Goal: Information Seeking & Learning: Check status

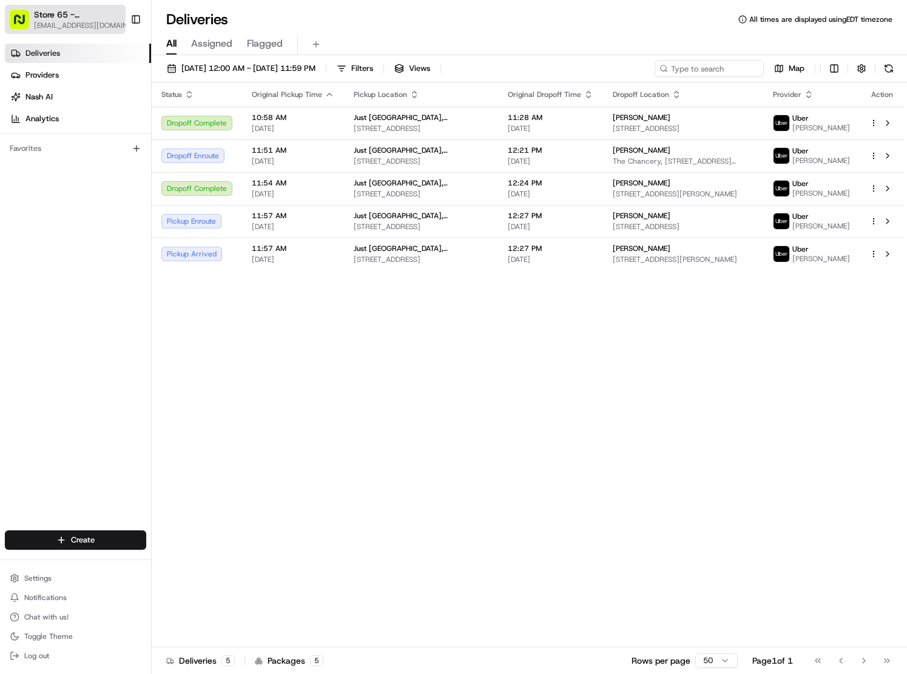
click at [63, 26] on span "[EMAIL_ADDRESS][DOMAIN_NAME]" at bounding box center [83, 26] width 99 height 10
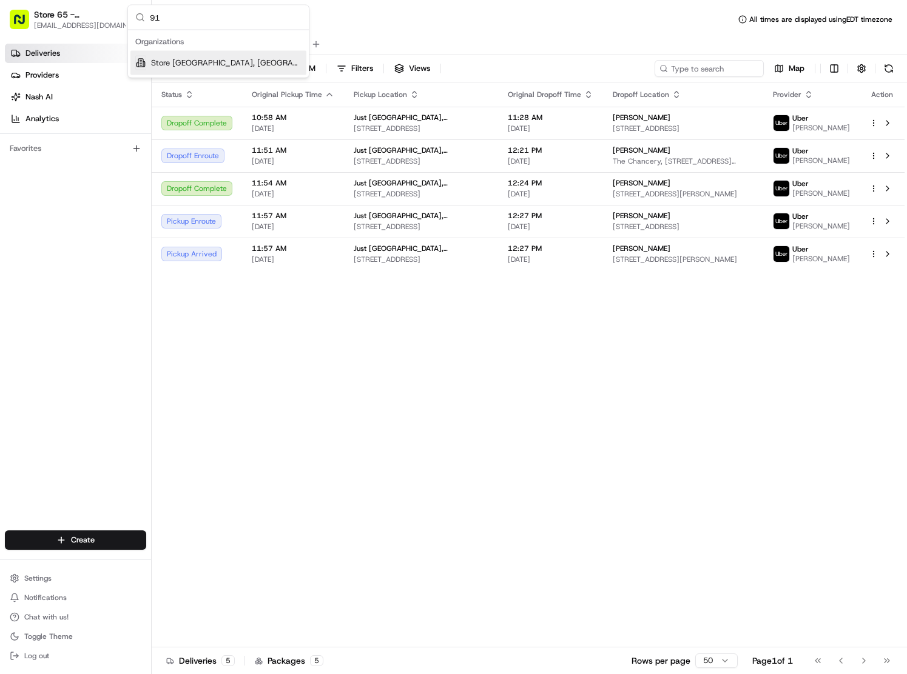
type input "91"
click at [177, 55] on div "Store [GEOGRAPHIC_DATA], [GEOGRAPHIC_DATA] (Just Salad)" at bounding box center [218, 63] width 176 height 24
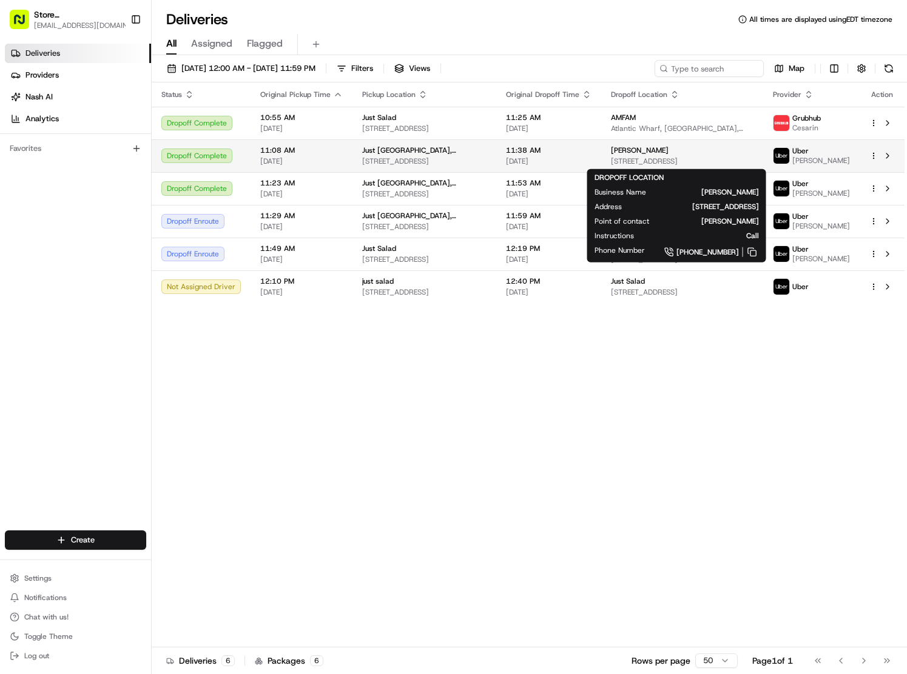
click at [646, 147] on div "[PERSON_NAME]" at bounding box center [682, 151] width 143 height 10
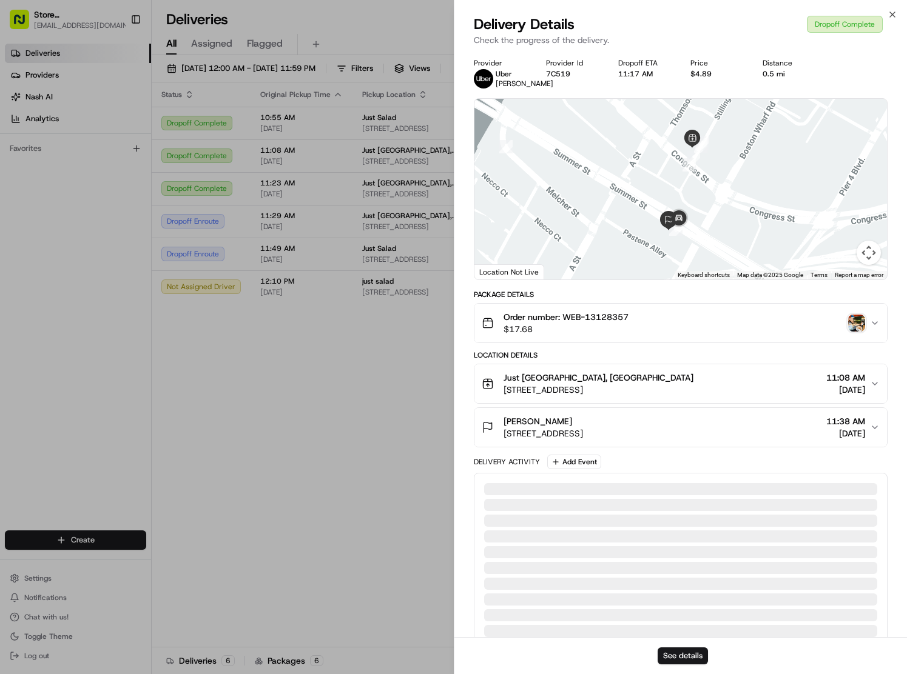
click at [851, 320] on img "button" at bounding box center [856, 323] width 17 height 17
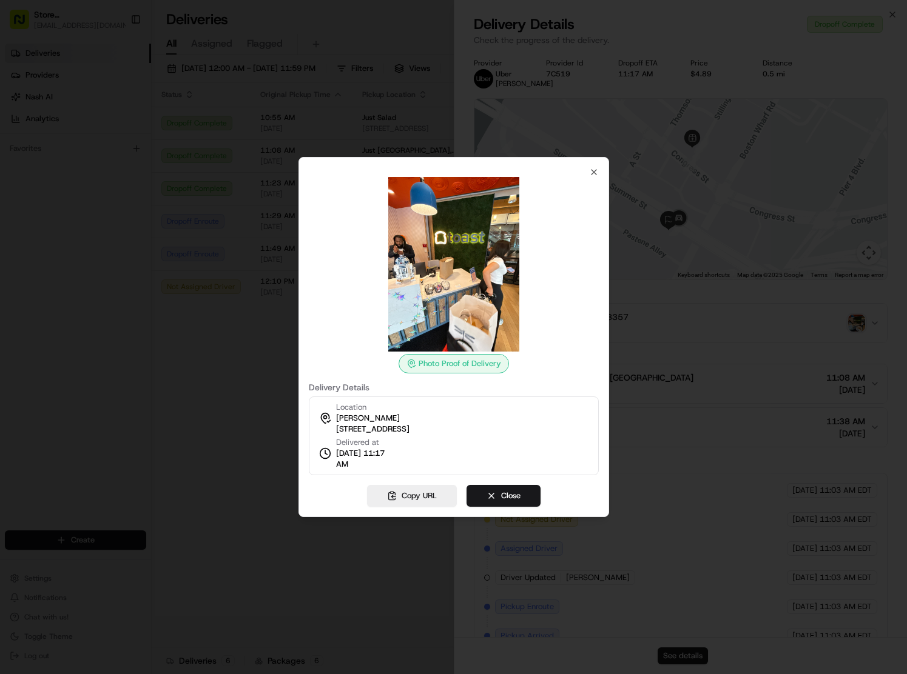
click at [713, 430] on div at bounding box center [453, 337] width 907 height 674
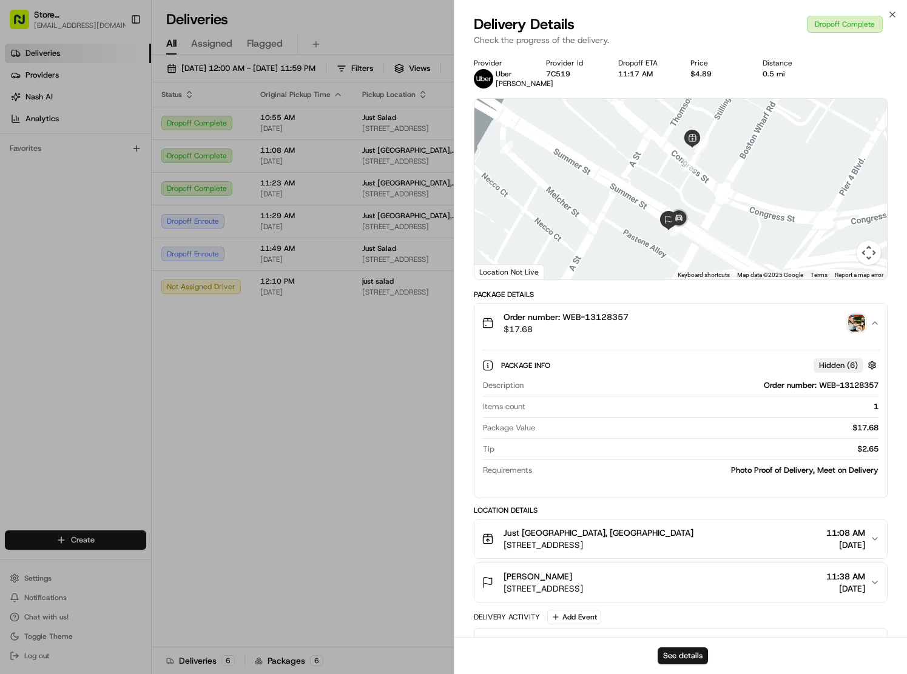
click at [859, 323] on img "button" at bounding box center [856, 323] width 17 height 17
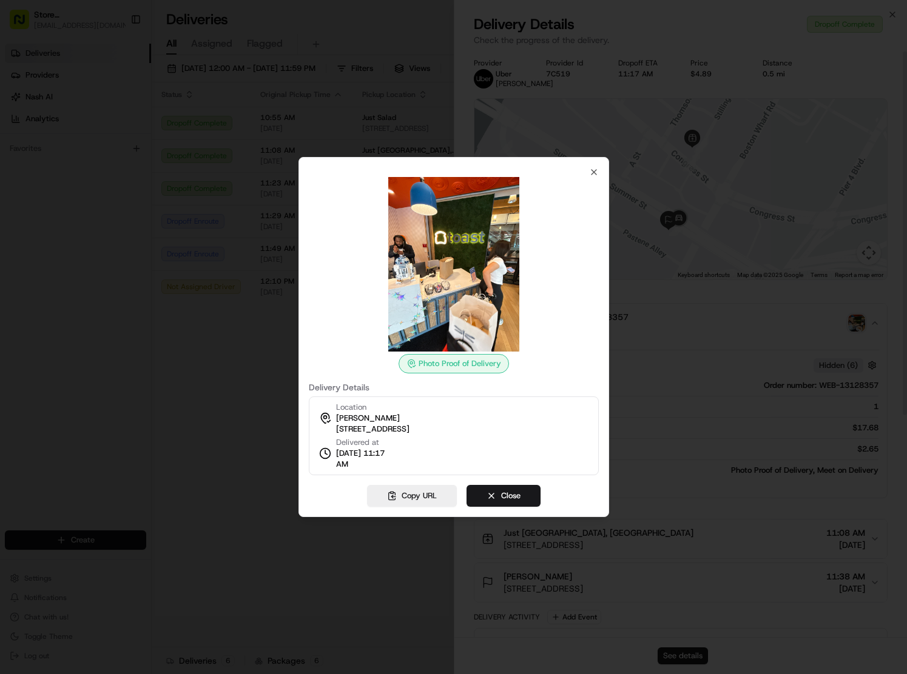
scroll to position [1, 0]
click at [707, 290] on div at bounding box center [453, 337] width 907 height 674
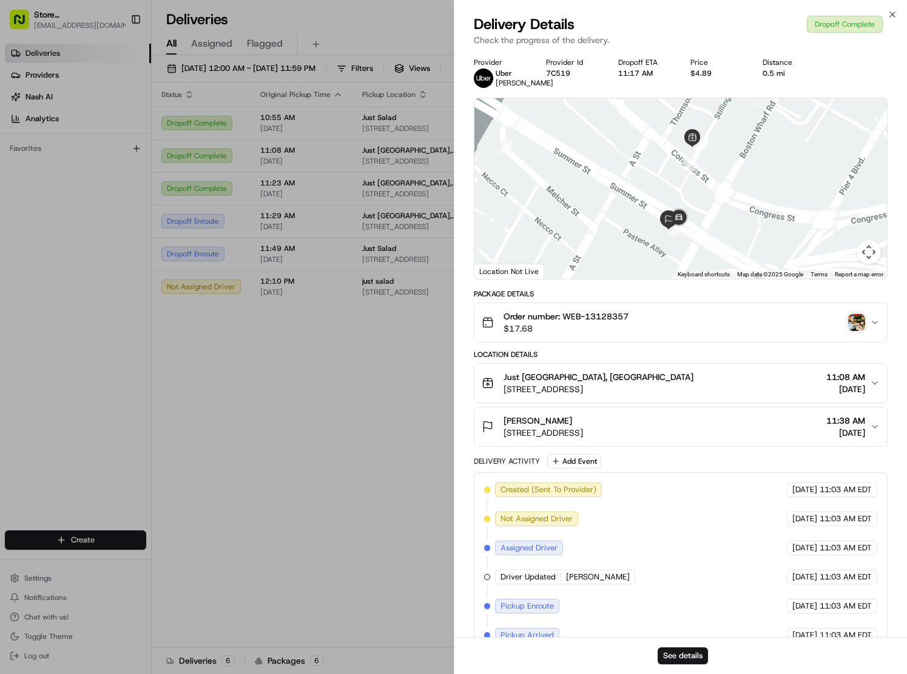
click at [849, 329] on img "button" at bounding box center [856, 322] width 17 height 17
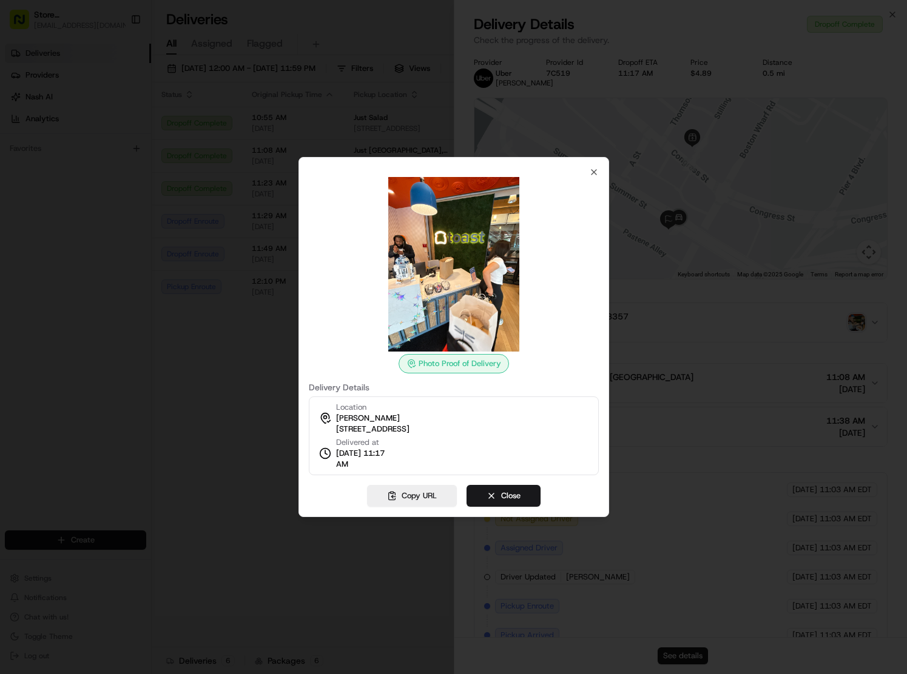
click at [777, 178] on div at bounding box center [453, 337] width 907 height 674
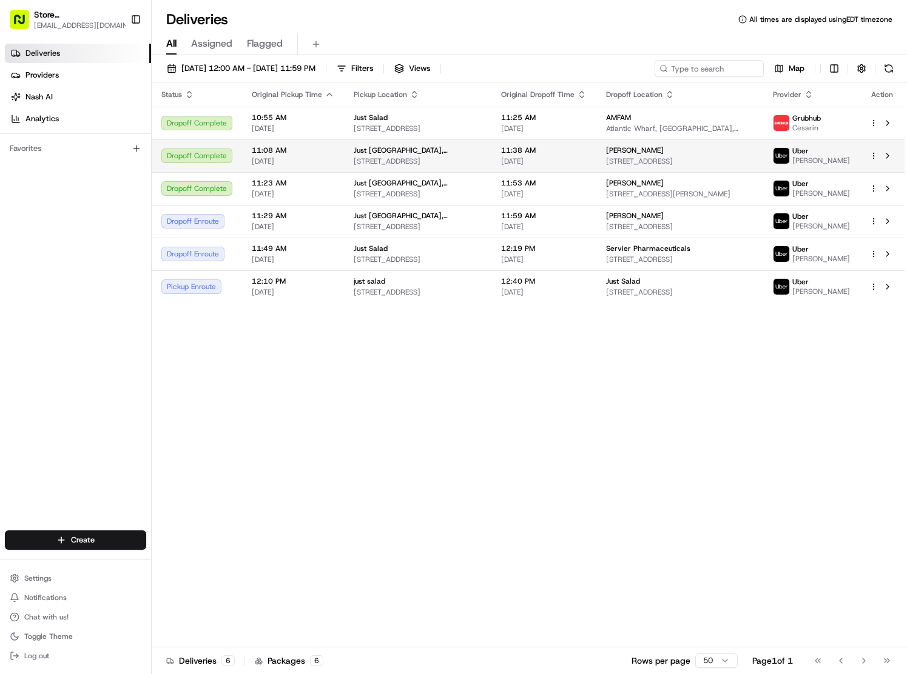
click at [651, 158] on span "[STREET_ADDRESS]" at bounding box center [679, 161] width 147 height 10
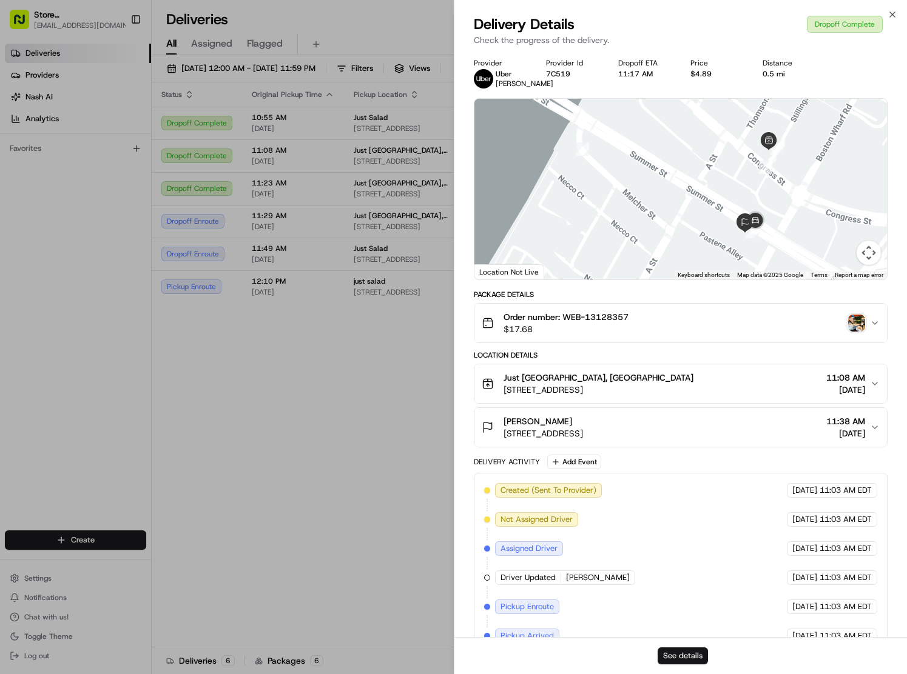
click at [683, 654] on button "See details" at bounding box center [682, 656] width 50 height 17
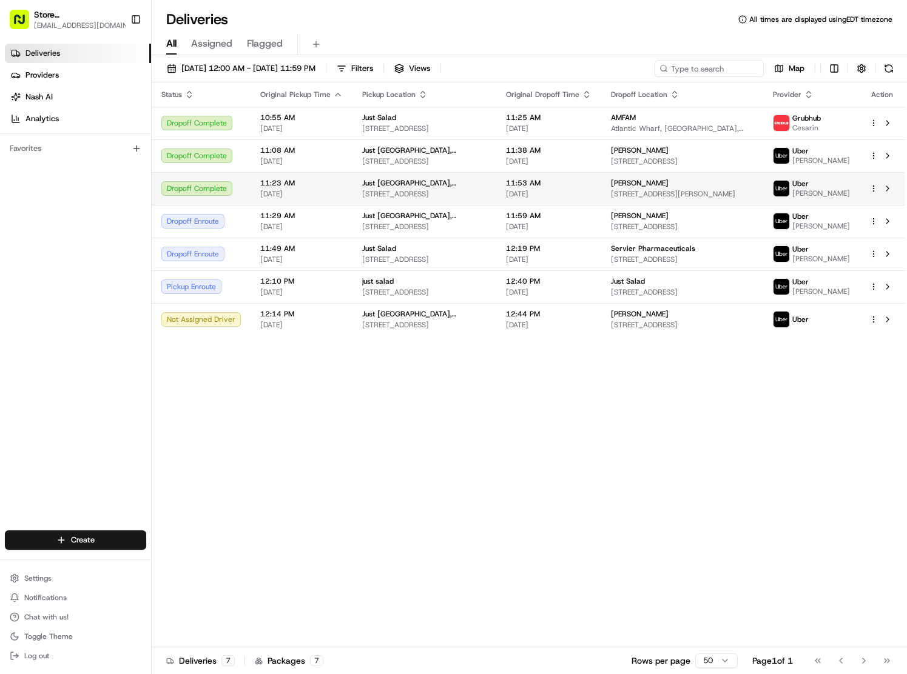
click at [644, 182] on div "[PERSON_NAME]" at bounding box center [682, 183] width 143 height 10
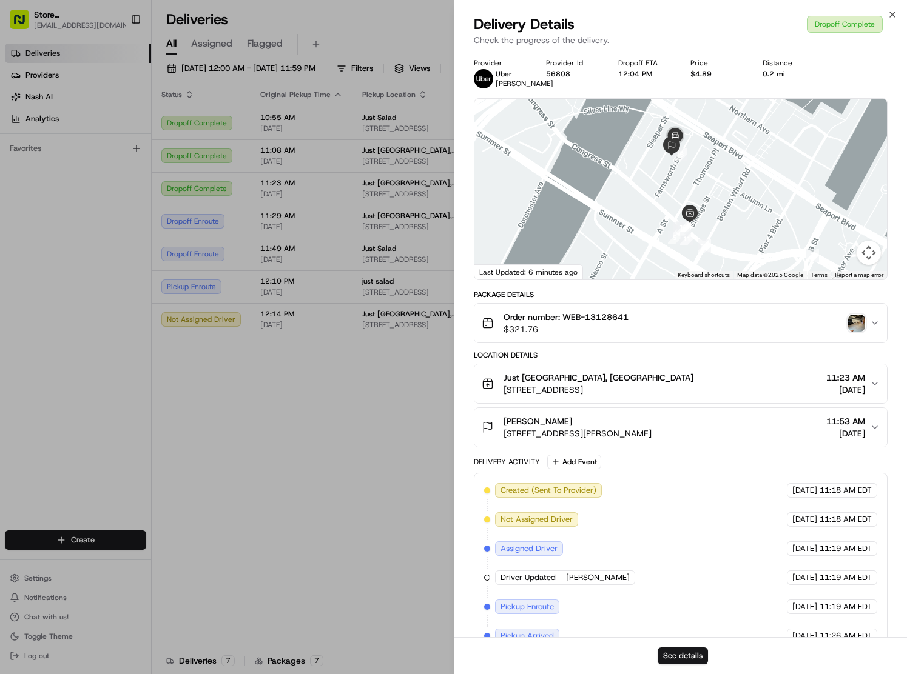
click at [855, 326] on img "button" at bounding box center [856, 323] width 17 height 17
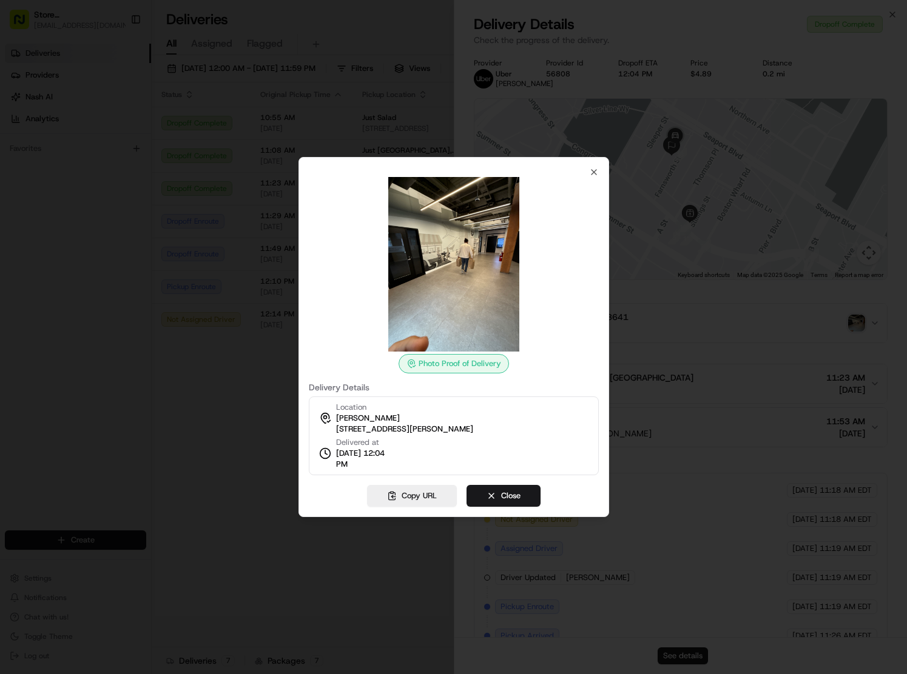
click at [200, 434] on div at bounding box center [453, 337] width 907 height 674
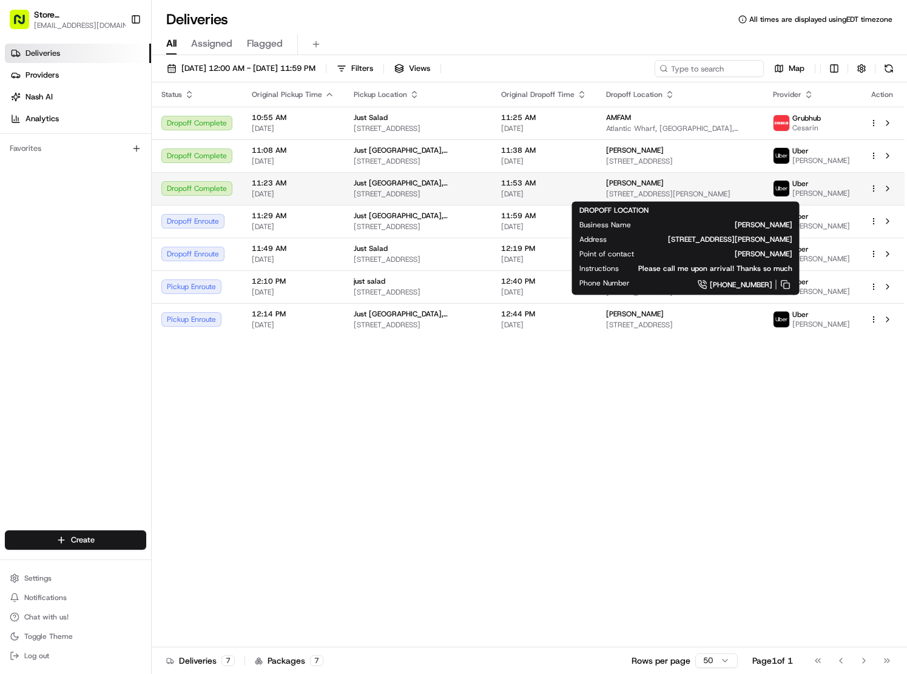
click at [684, 188] on div "Ben B [STREET_ADDRESS][PERSON_NAME]" at bounding box center [679, 188] width 147 height 21
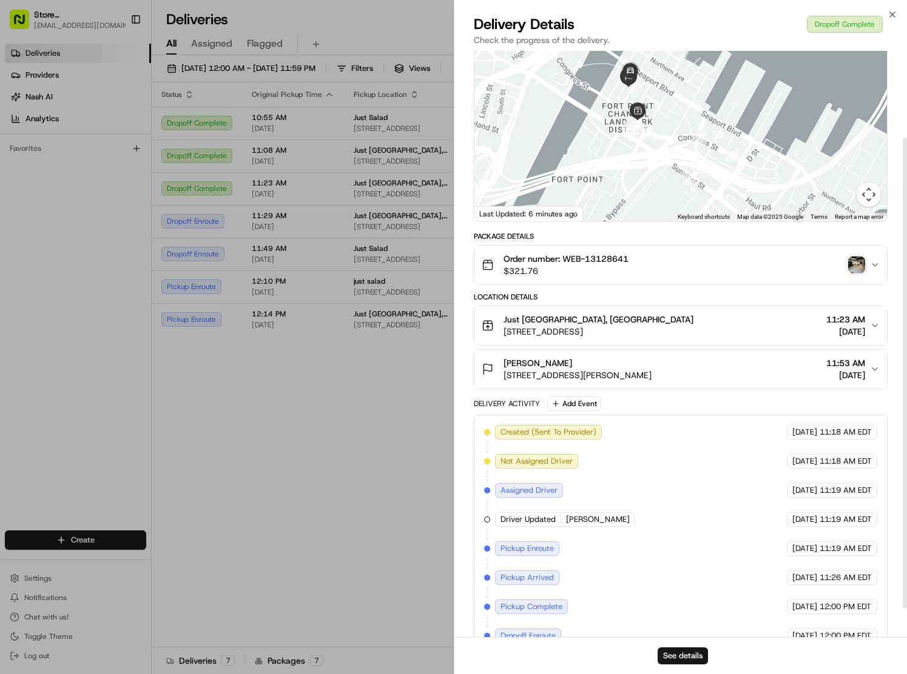
scroll to position [144, 0]
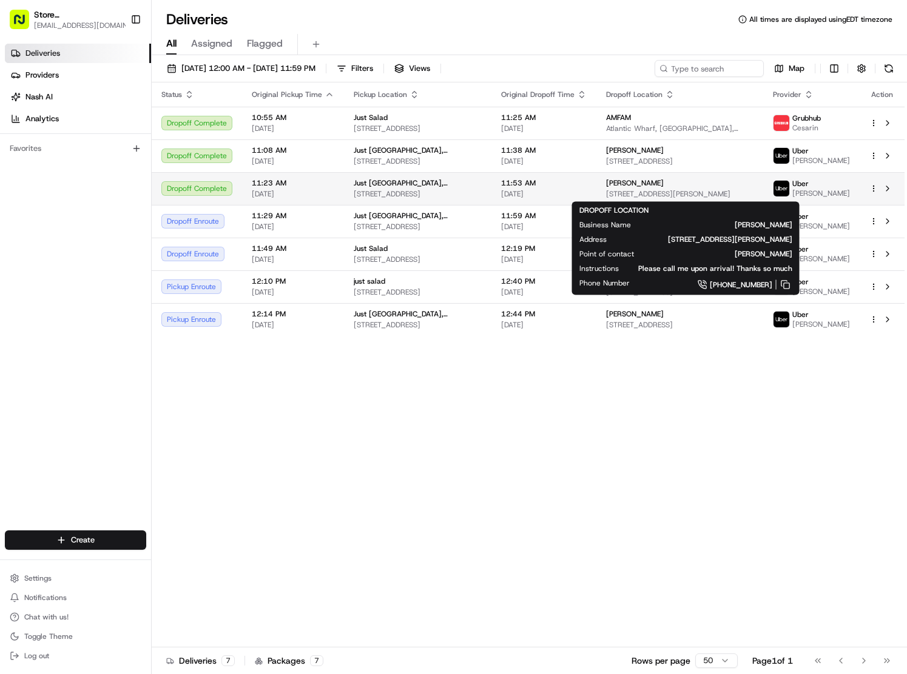
click at [672, 190] on span "[STREET_ADDRESS][PERSON_NAME]" at bounding box center [679, 194] width 147 height 10
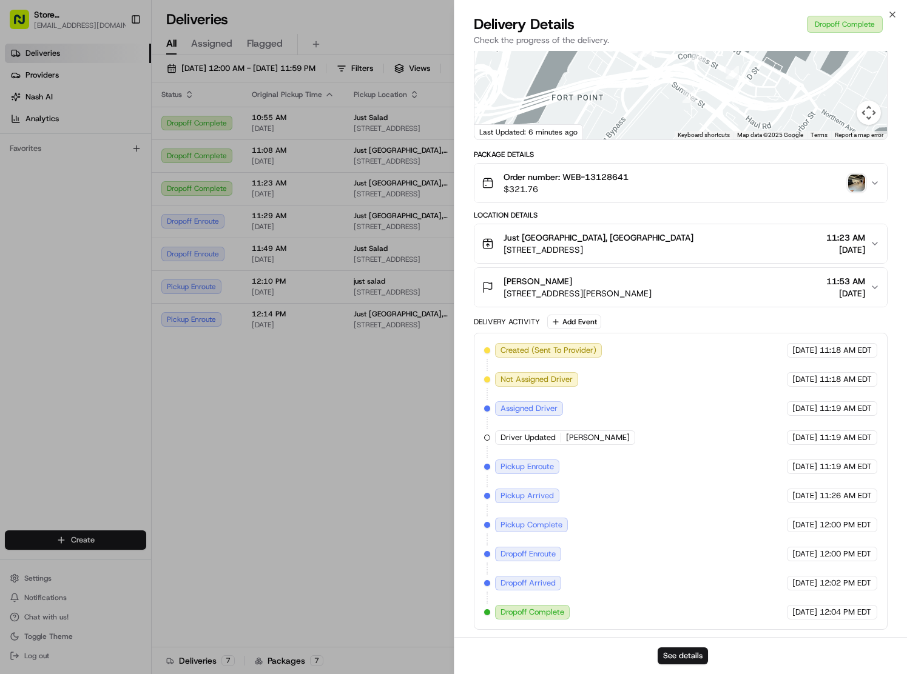
drag, startPoint x: 230, startPoint y: 533, endPoint x: 276, endPoint y: 476, distance: 72.9
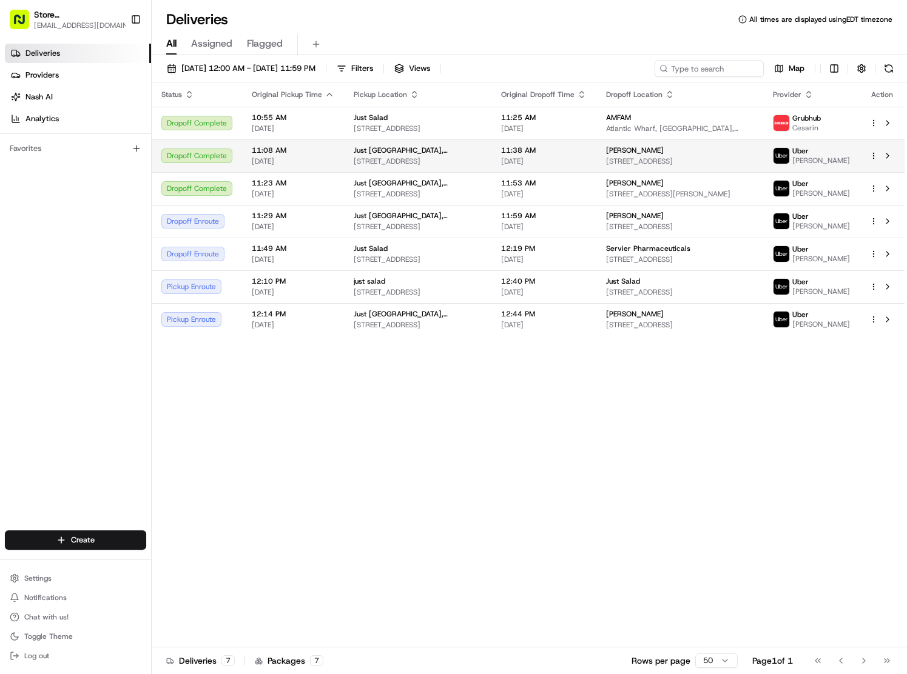
click at [702, 159] on span "[STREET_ADDRESS]" at bounding box center [679, 161] width 147 height 10
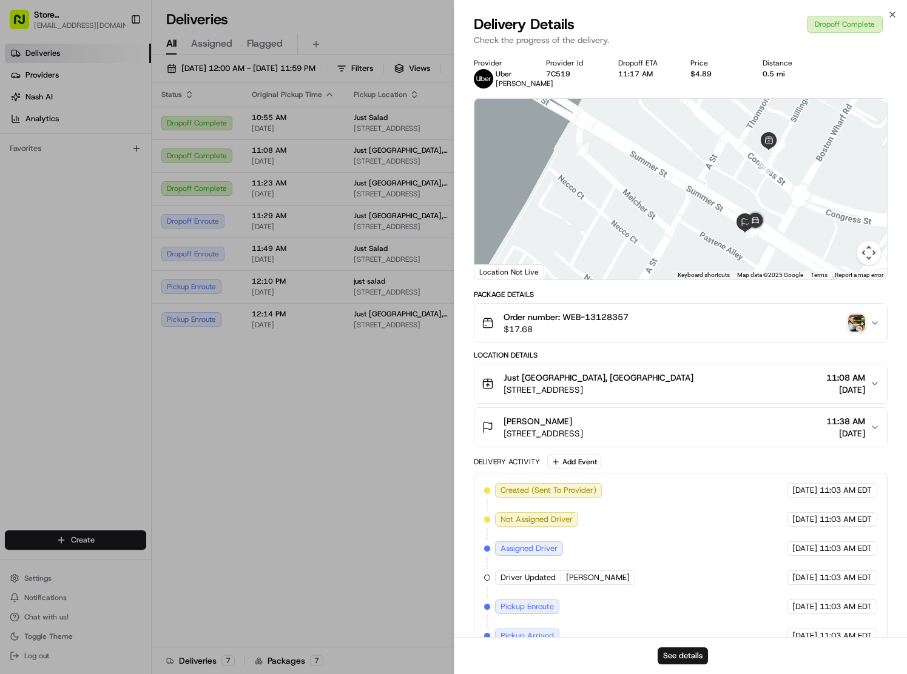
scroll to position [202, 0]
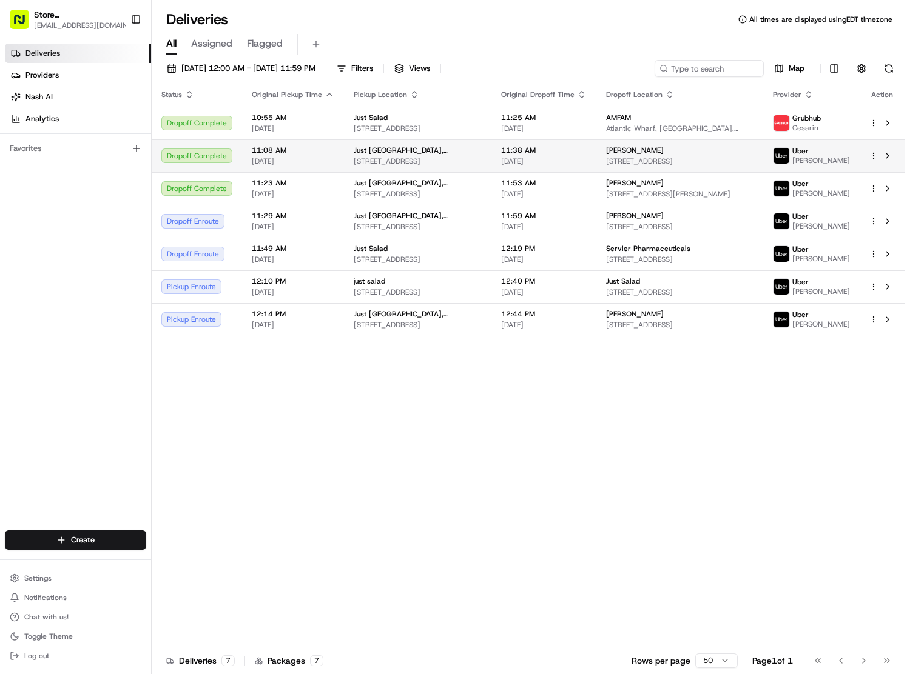
click at [671, 160] on span "[STREET_ADDRESS]" at bounding box center [679, 161] width 147 height 10
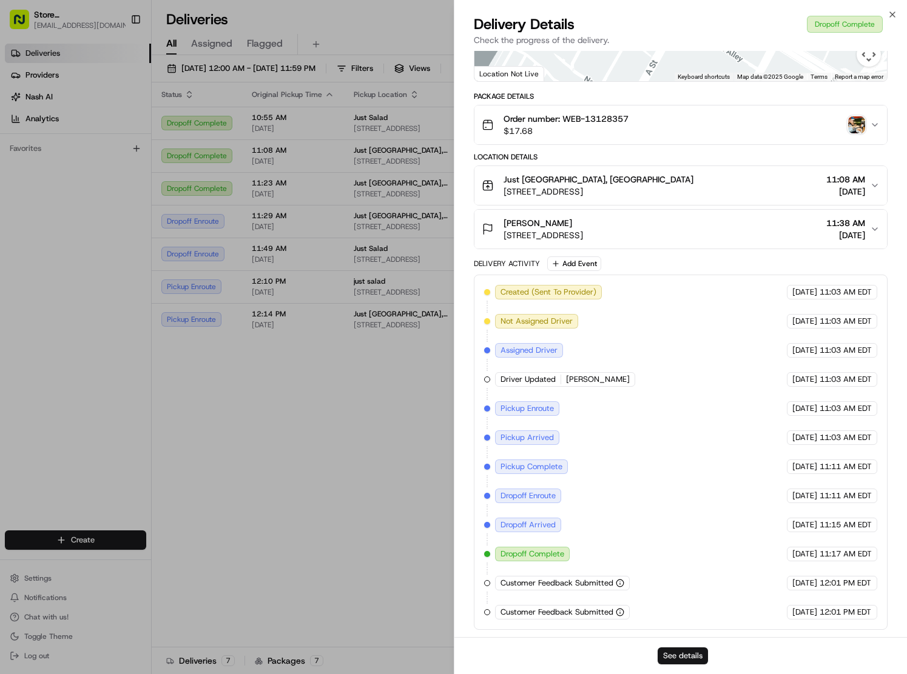
click at [688, 657] on button "See details" at bounding box center [682, 656] width 50 height 17
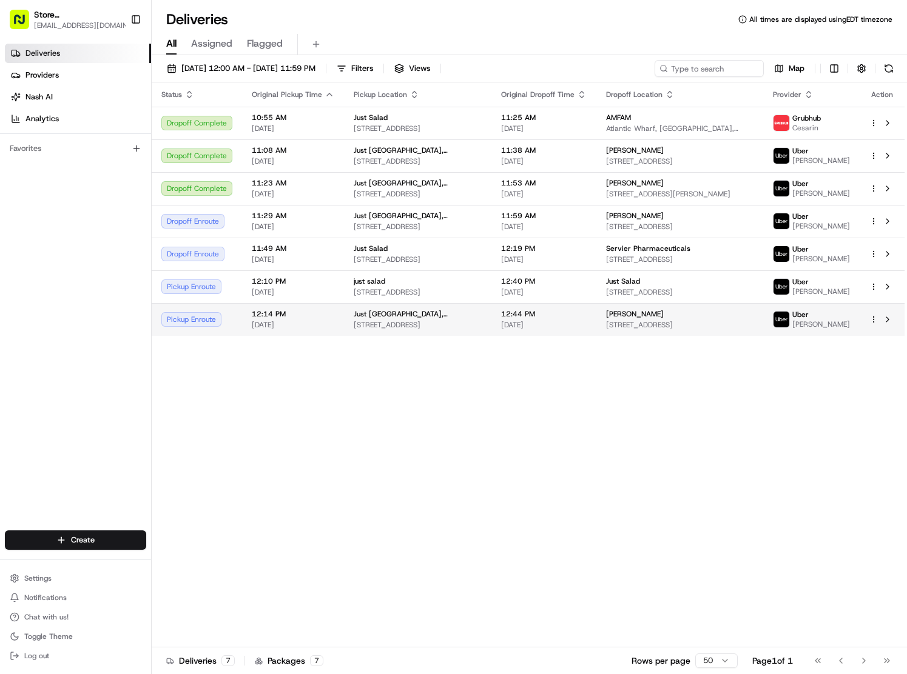
click at [605, 336] on td "[PERSON_NAME] P [STREET_ADDRESS]" at bounding box center [679, 319] width 167 height 33
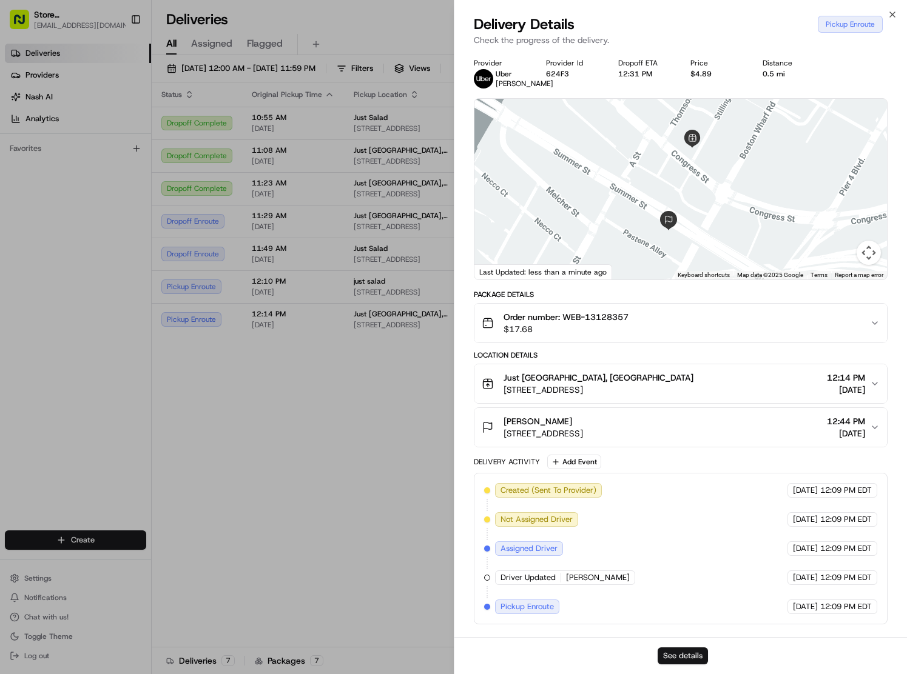
click at [684, 656] on button "See details" at bounding box center [682, 656] width 50 height 17
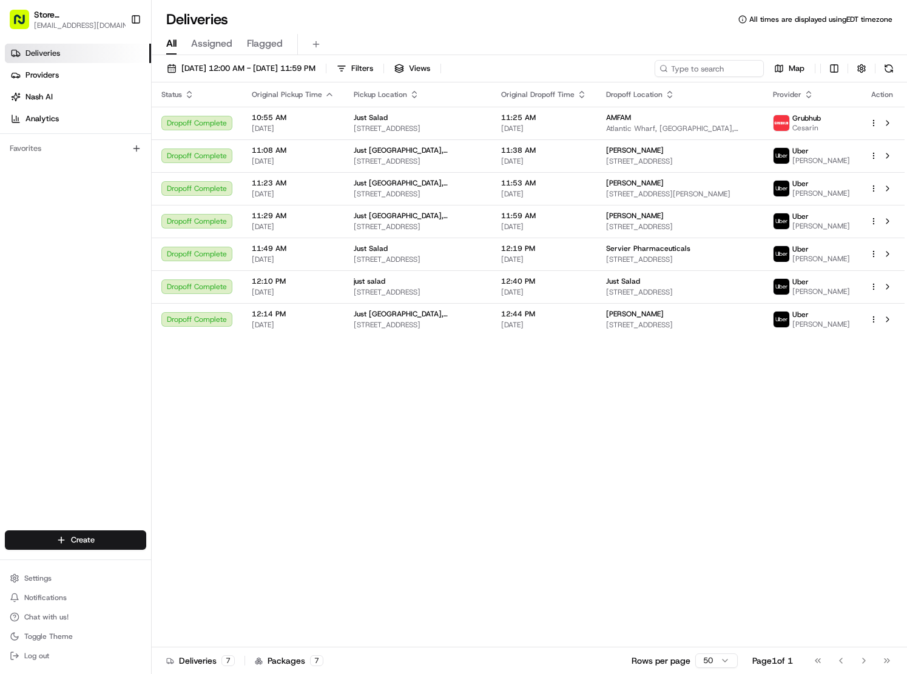
click at [556, 403] on div "Status Original Pickup Time Pickup Location Original Dropoff Time Dropoff Locat…" at bounding box center [528, 364] width 753 height 565
click at [541, 318] on span "12:44 PM" at bounding box center [544, 314] width 86 height 10
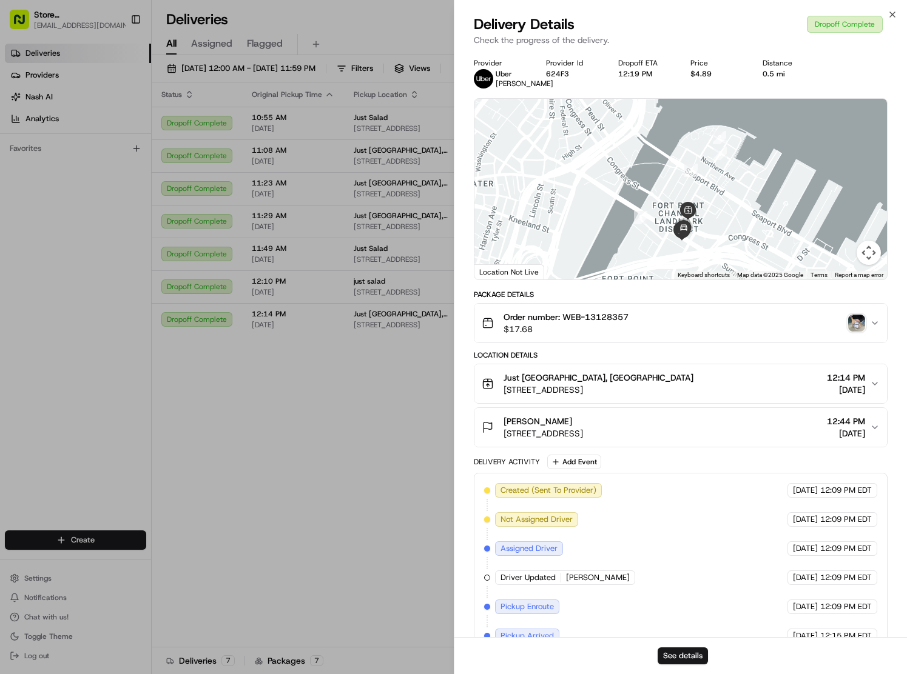
scroll to position [144, 0]
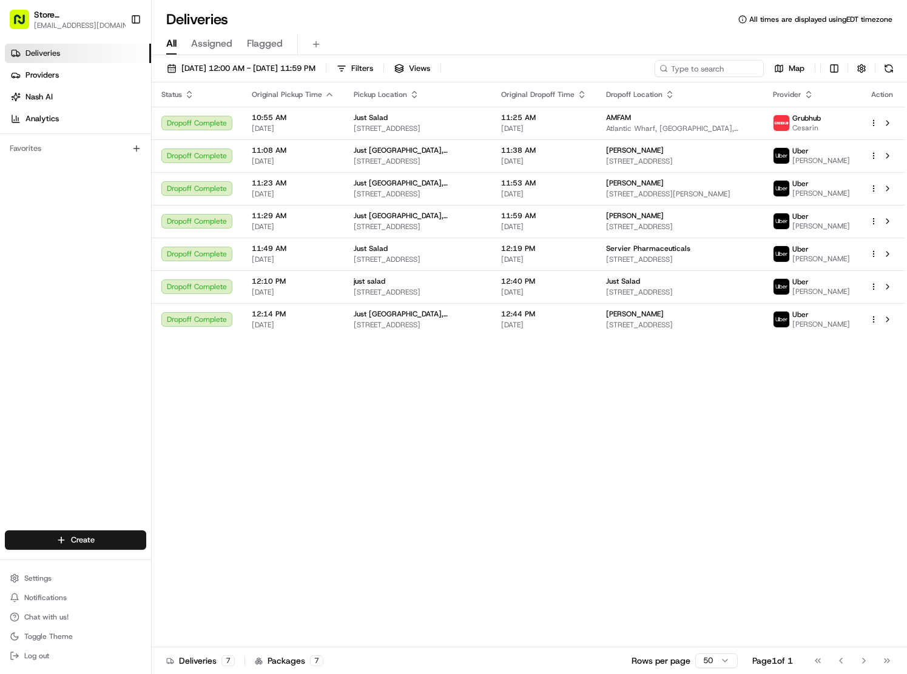
click at [526, 546] on div "Status Original Pickup Time Pickup Location Original Dropoff Time Dropoff Locat…" at bounding box center [528, 364] width 753 height 565
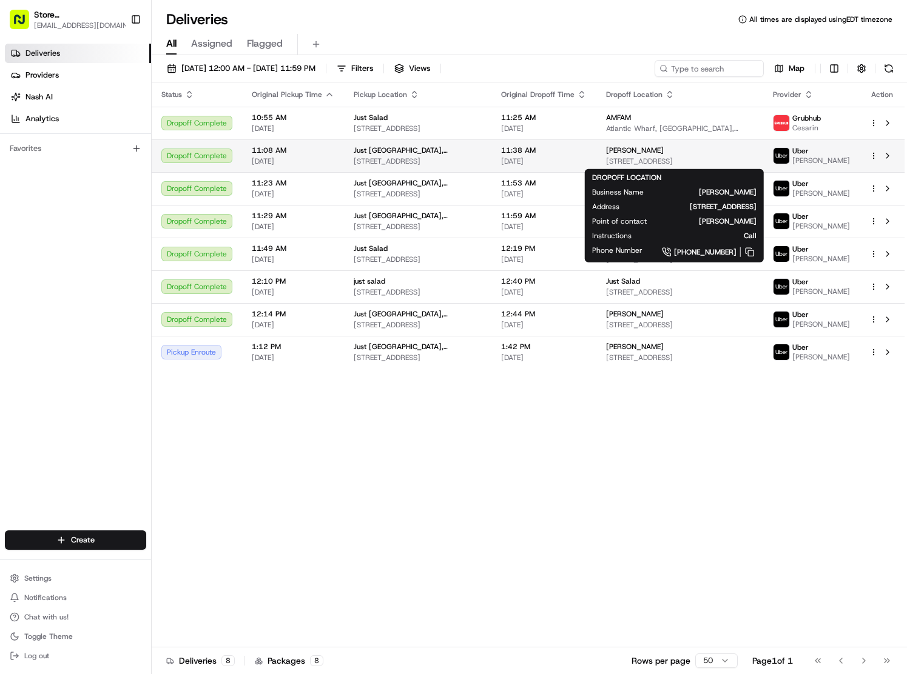
click at [623, 156] on span "[STREET_ADDRESS]" at bounding box center [679, 161] width 147 height 10
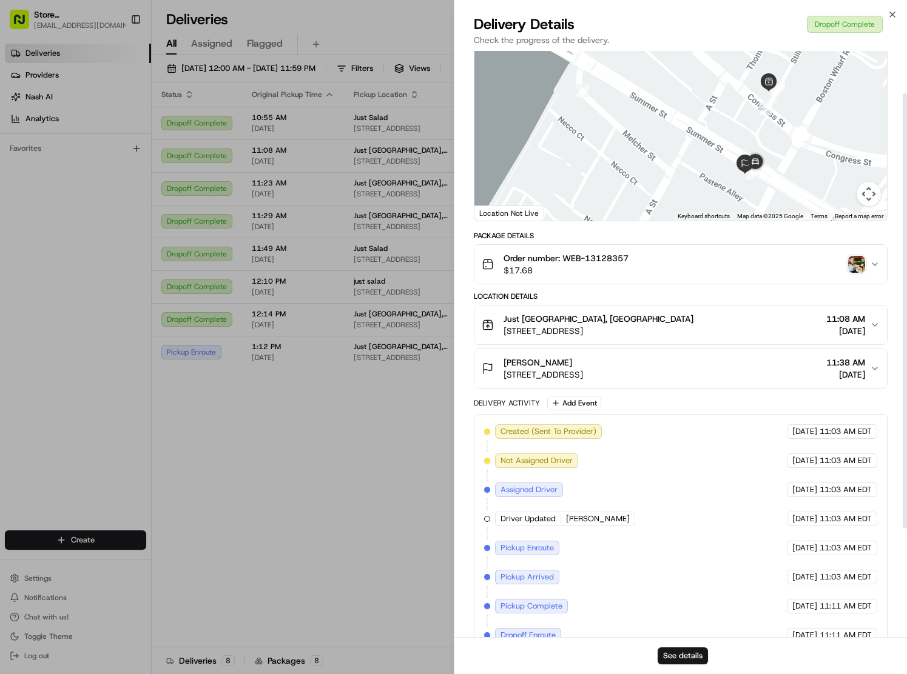
scroll to position [61, 0]
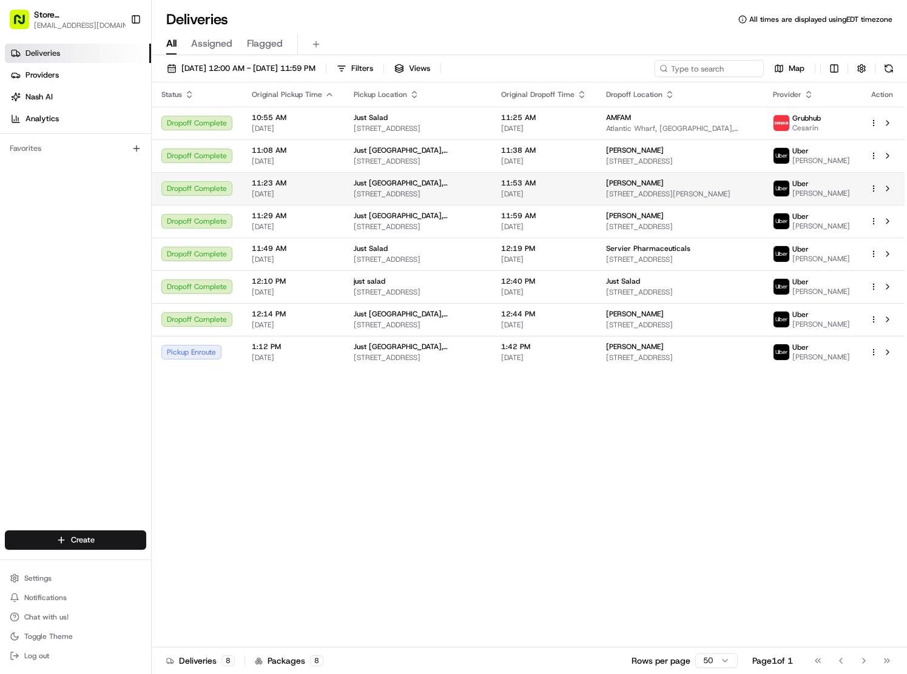
click at [606, 179] on span "[PERSON_NAME]" at bounding box center [635, 183] width 58 height 10
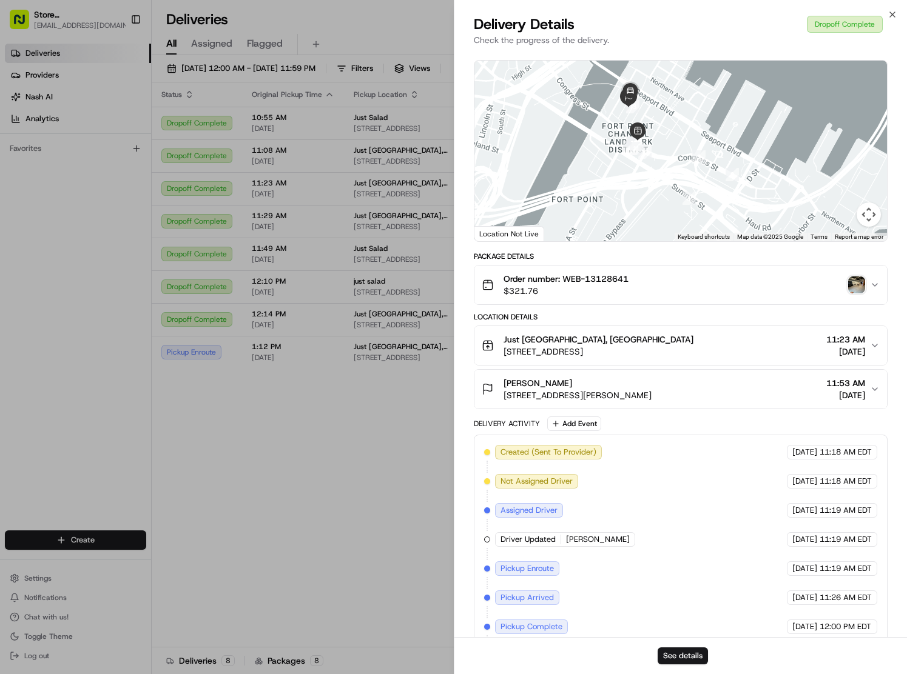
scroll to position [41, 0]
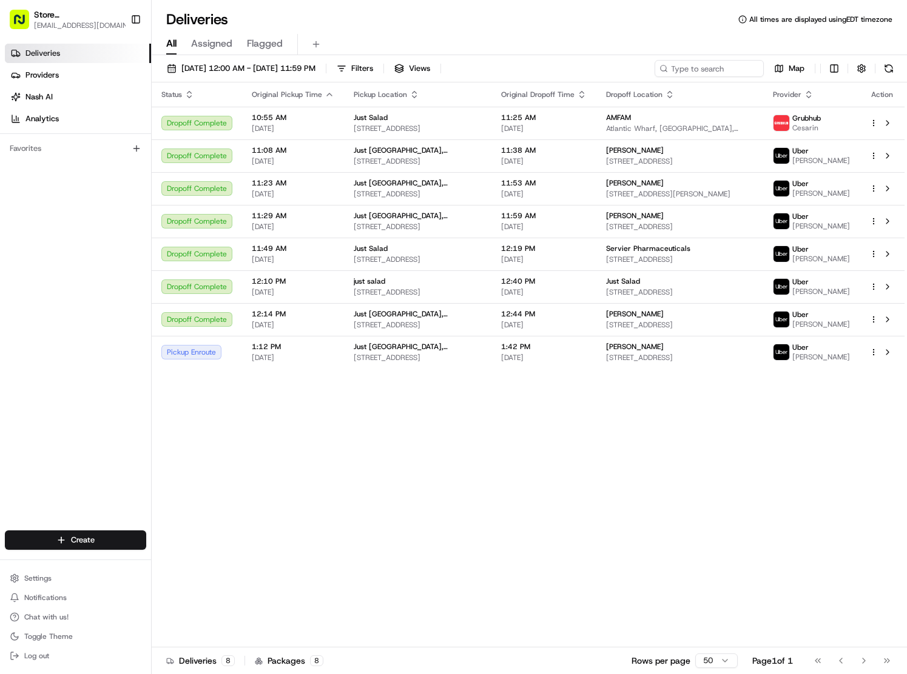
click at [566, 480] on div "Status Original Pickup Time Pickup Location Original Dropoff Time Dropoff Locat…" at bounding box center [528, 364] width 753 height 565
click at [640, 330] on span "[STREET_ADDRESS]" at bounding box center [679, 325] width 147 height 10
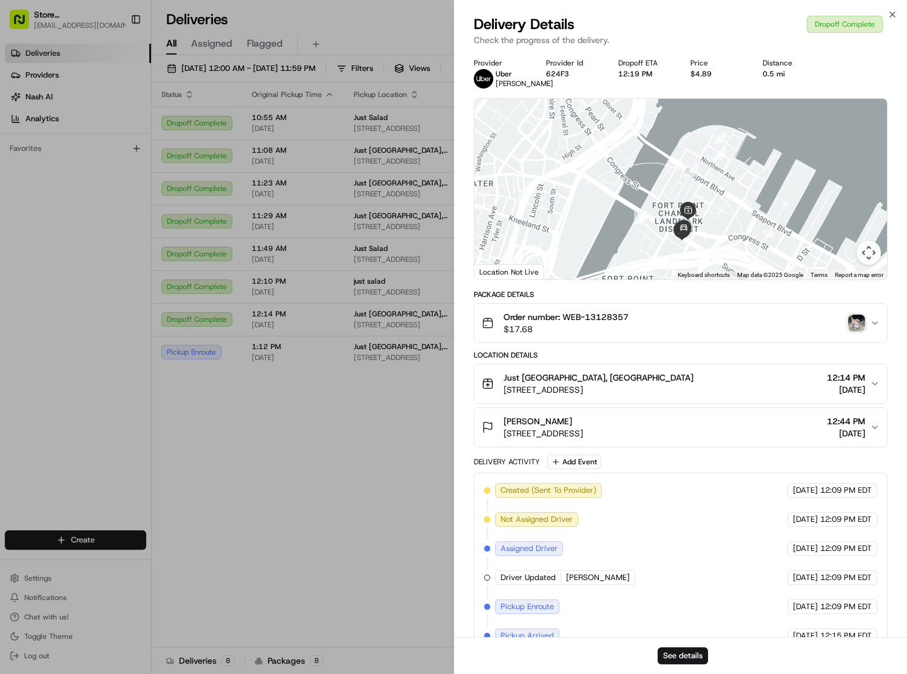
click at [861, 317] on img "button" at bounding box center [856, 323] width 17 height 17
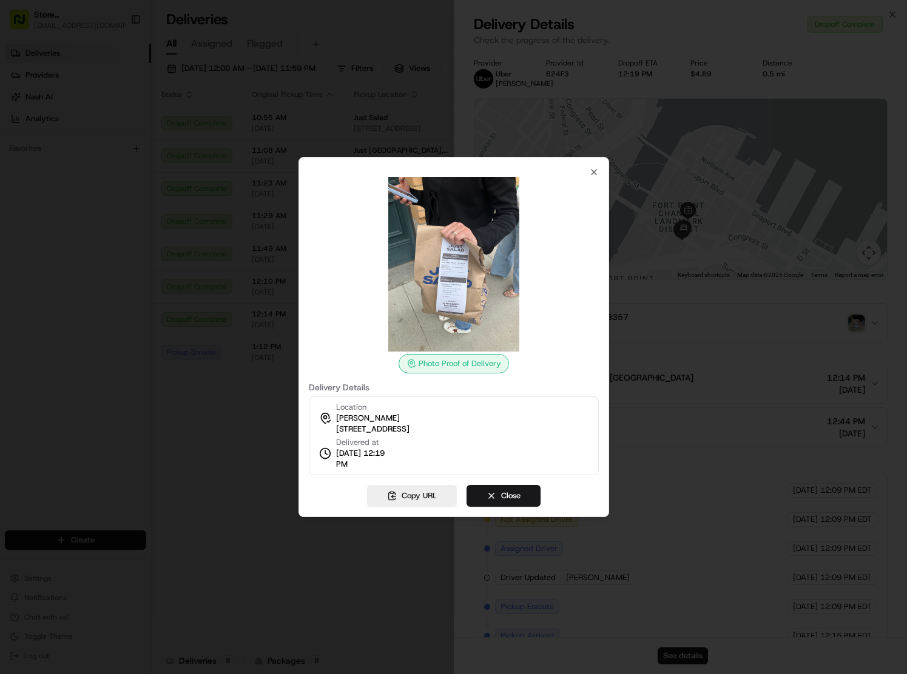
click at [190, 378] on div at bounding box center [453, 337] width 907 height 674
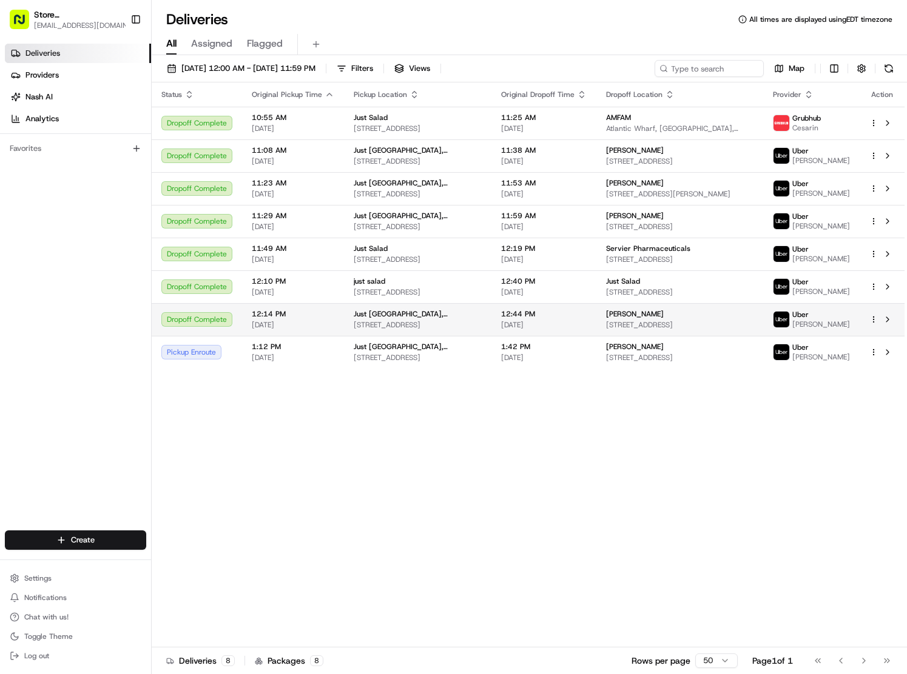
click at [656, 329] on span "[STREET_ADDRESS]" at bounding box center [679, 325] width 147 height 10
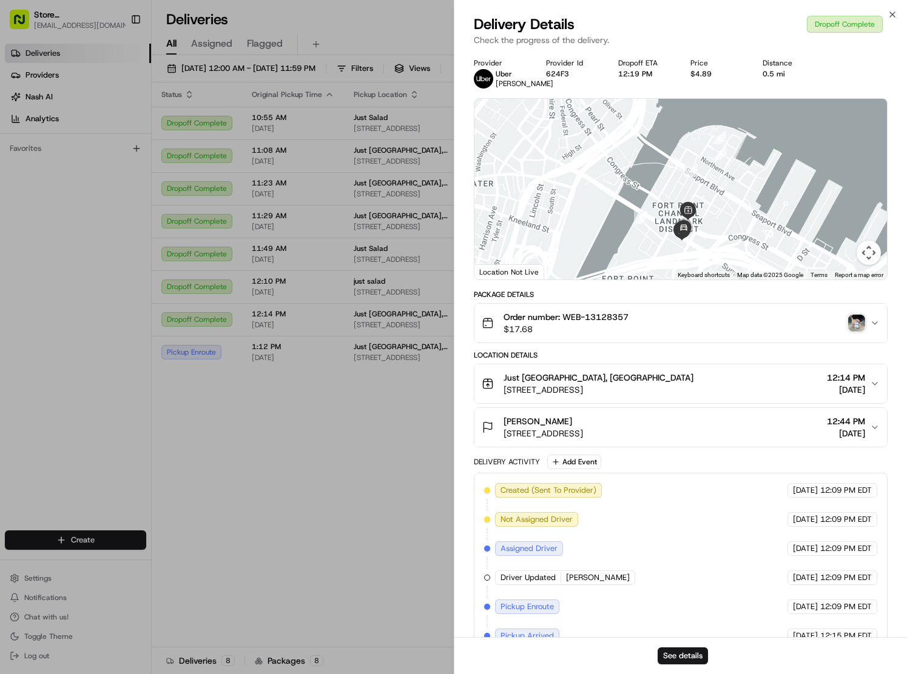
click at [859, 323] on img "button" at bounding box center [856, 323] width 17 height 17
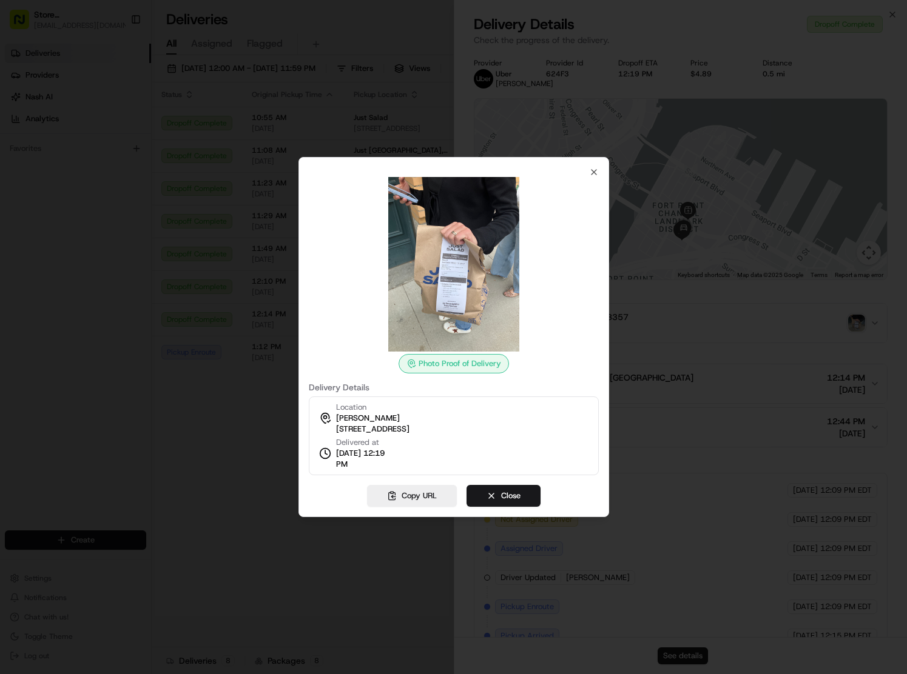
click at [244, 431] on div at bounding box center [453, 337] width 907 height 674
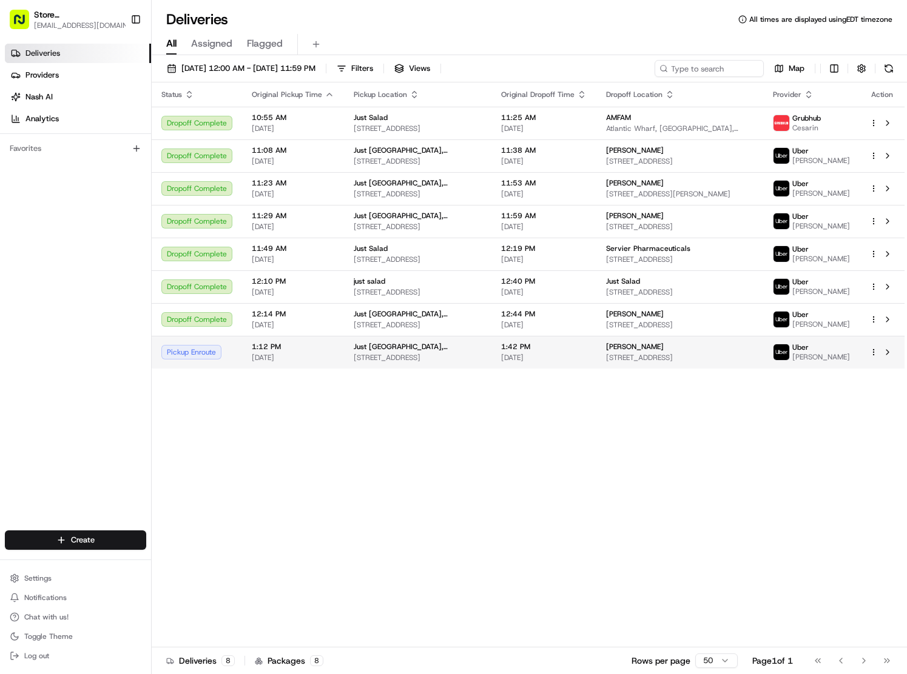
click at [676, 352] on div "[PERSON_NAME]" at bounding box center [679, 347] width 147 height 10
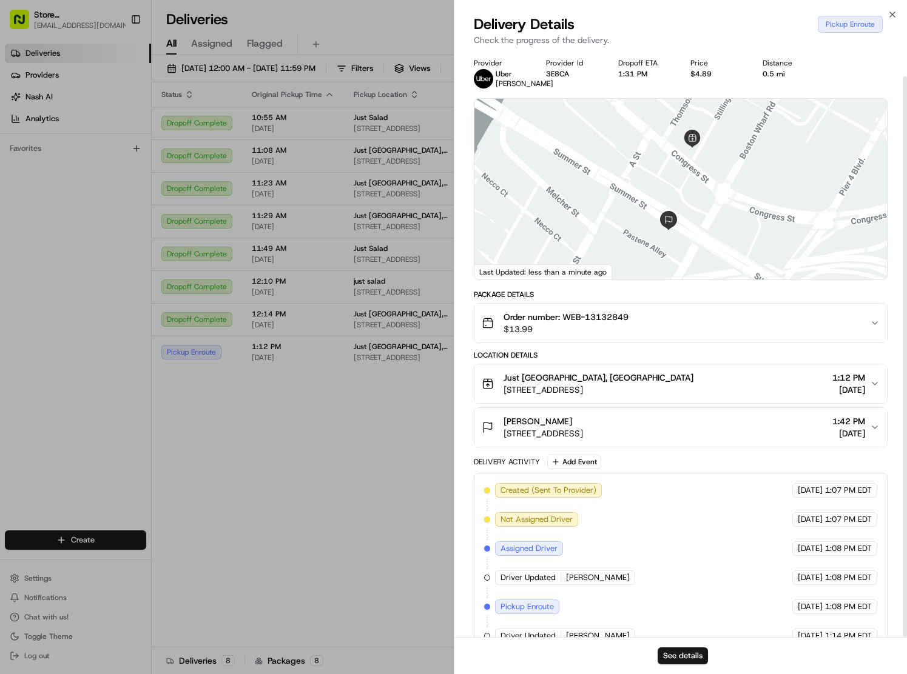
scroll to position [26, 0]
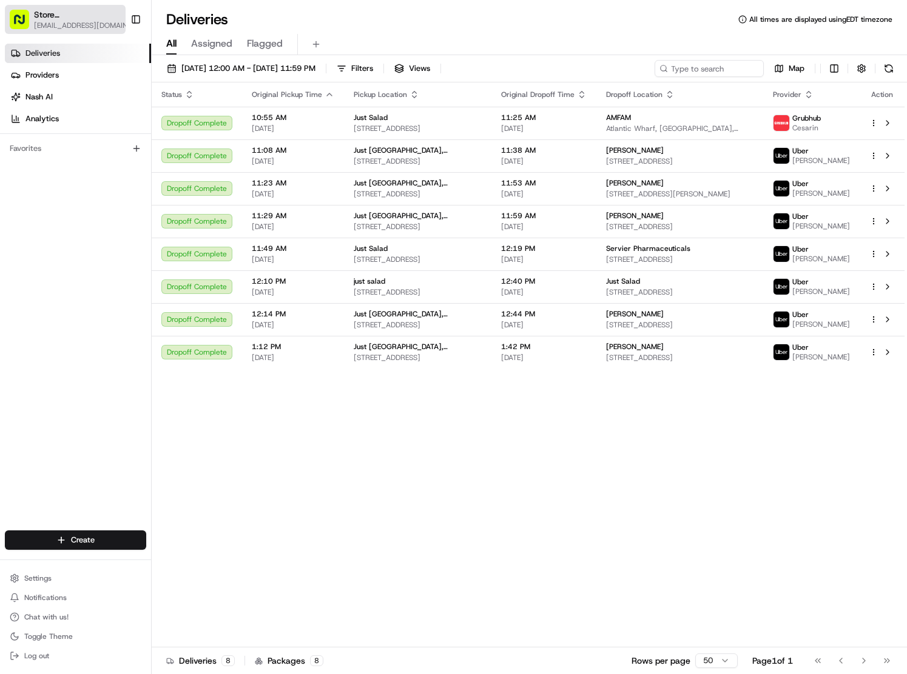
click at [47, 21] on span "[EMAIL_ADDRESS][DOMAIN_NAME]" at bounding box center [83, 26] width 99 height 10
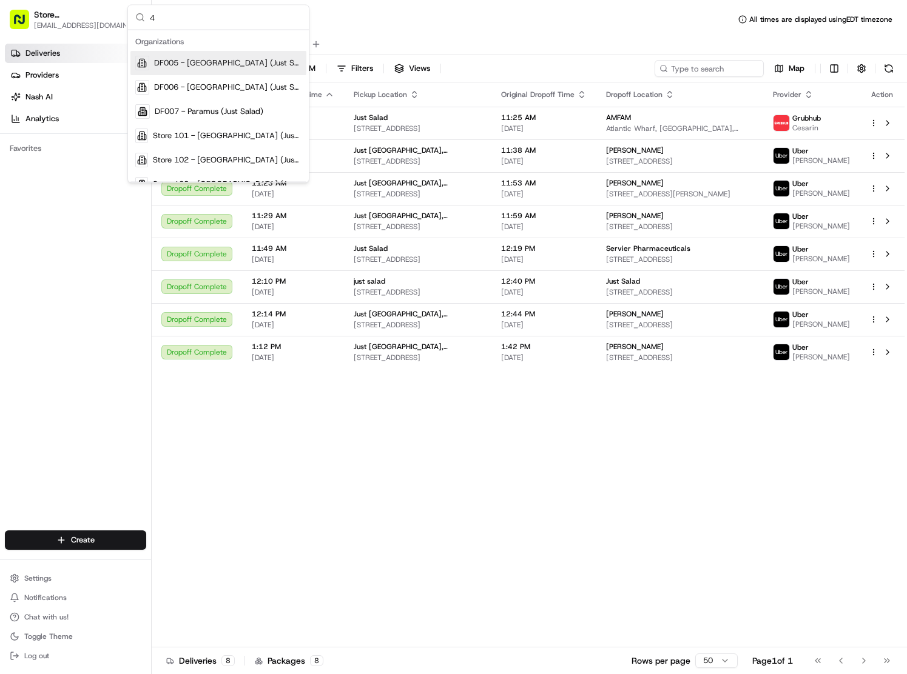
type input "41"
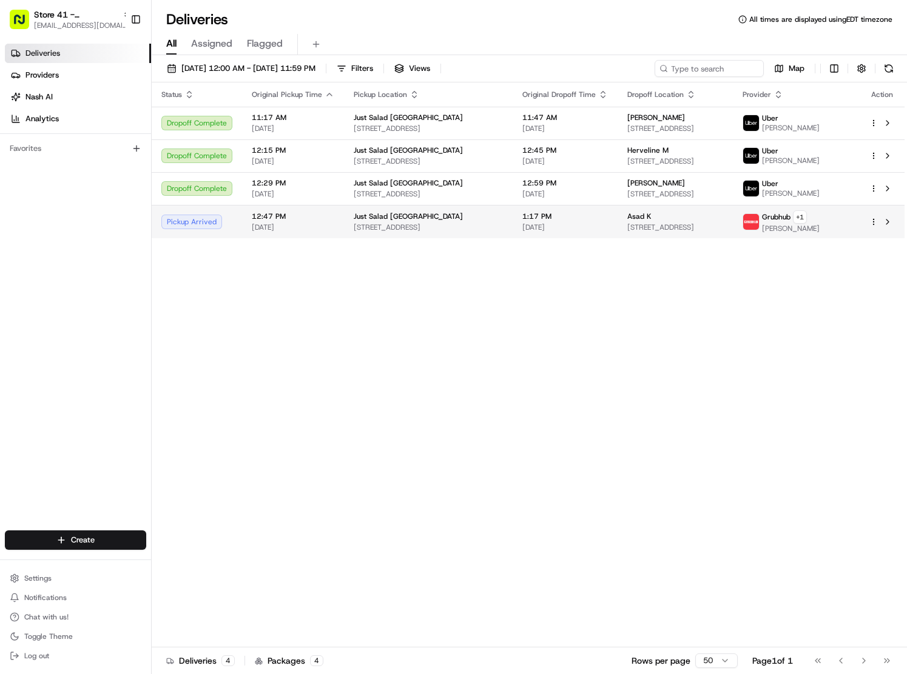
click at [668, 216] on div "Asad K" at bounding box center [675, 217] width 96 height 10
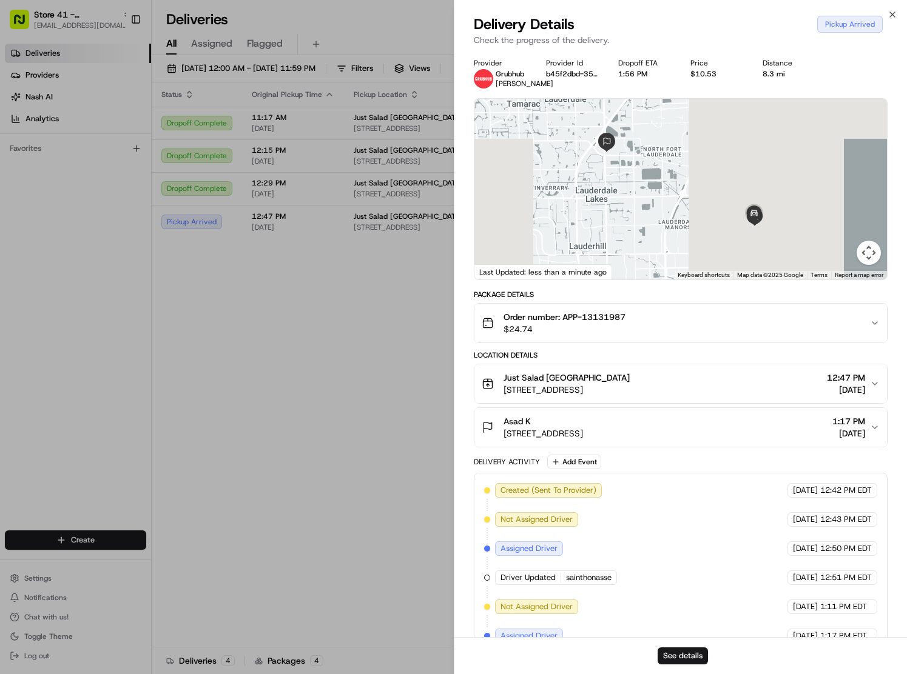
scroll to position [114, 0]
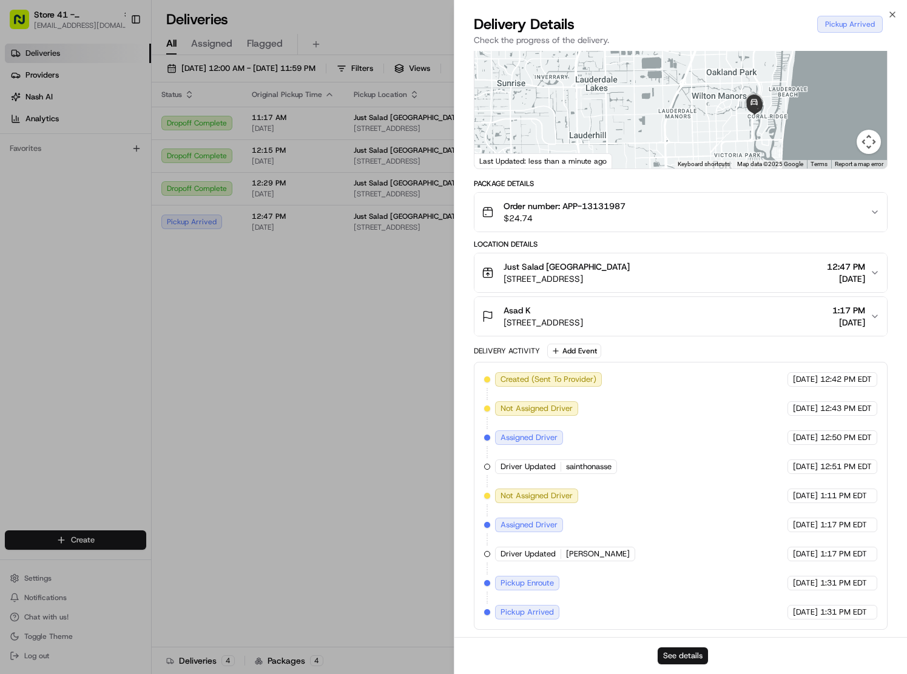
click at [681, 657] on button "See details" at bounding box center [682, 656] width 50 height 17
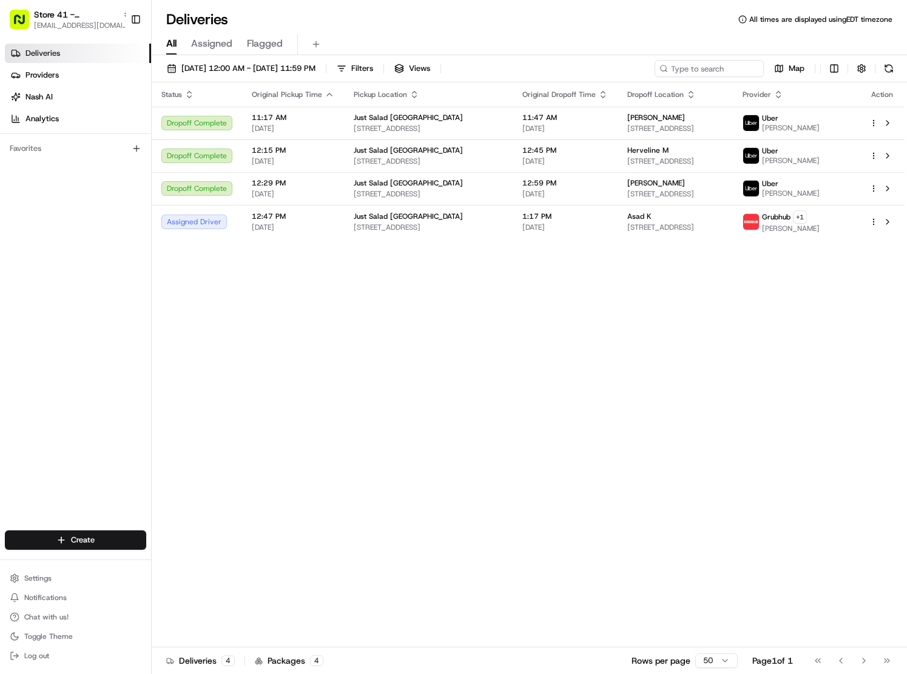
click at [465, 335] on div "Status Original Pickup Time Pickup Location Original Dropoff Time Dropoff Locat…" at bounding box center [528, 364] width 753 height 565
click at [617, 221] on td "Asad K [STREET_ADDRESS]" at bounding box center [674, 221] width 115 height 33
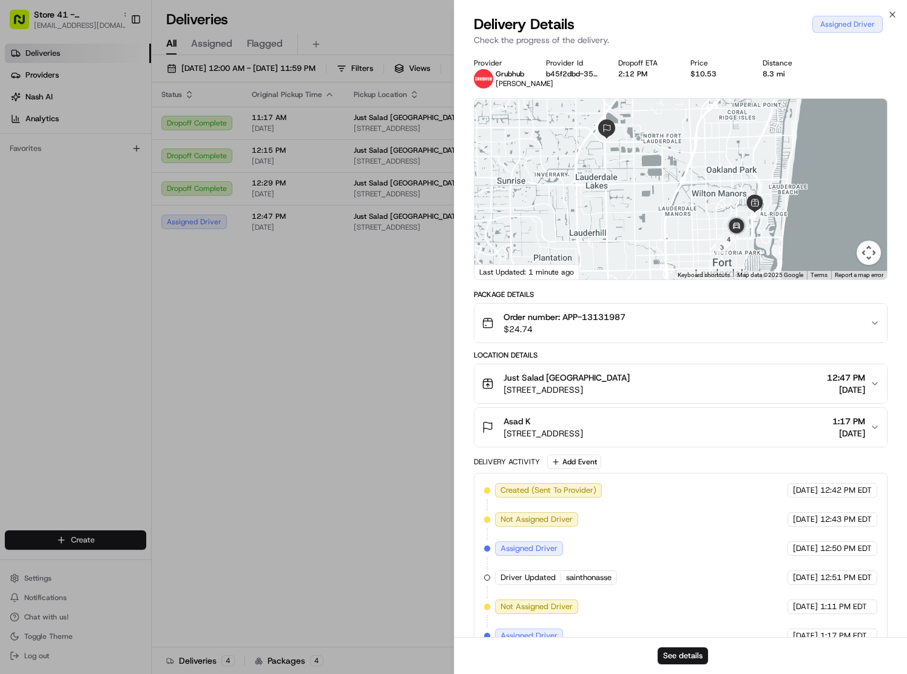
scroll to position [202, 0]
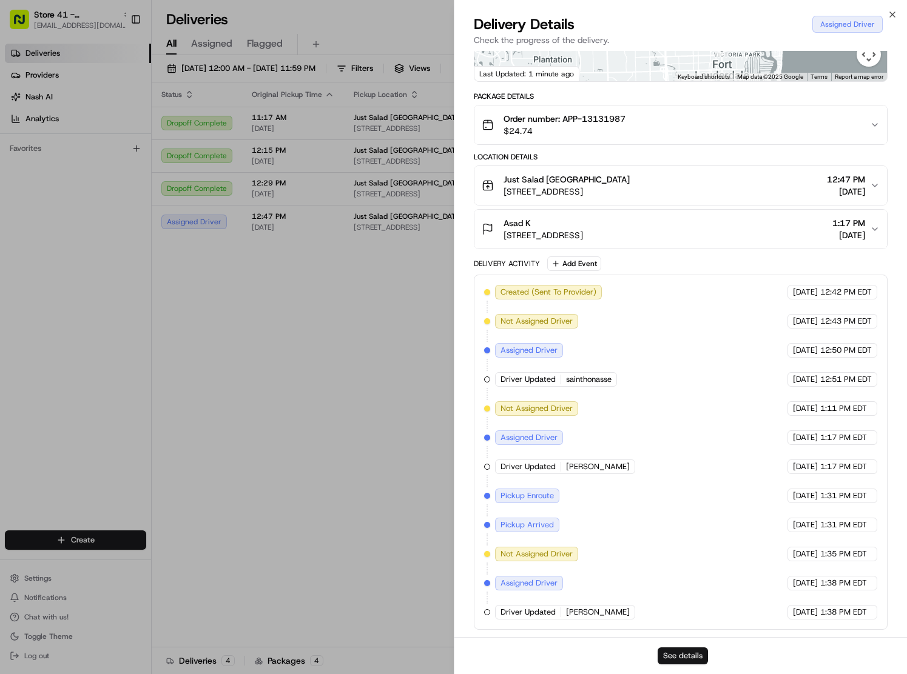
click at [682, 659] on button "See details" at bounding box center [682, 656] width 50 height 17
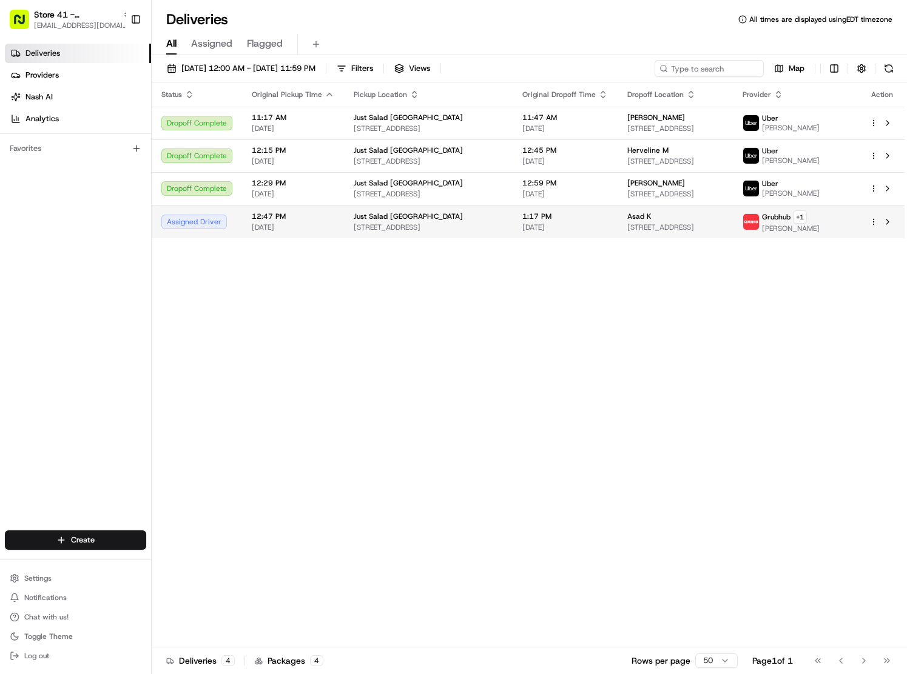
click at [710, 223] on span "[STREET_ADDRESS]" at bounding box center [675, 228] width 96 height 10
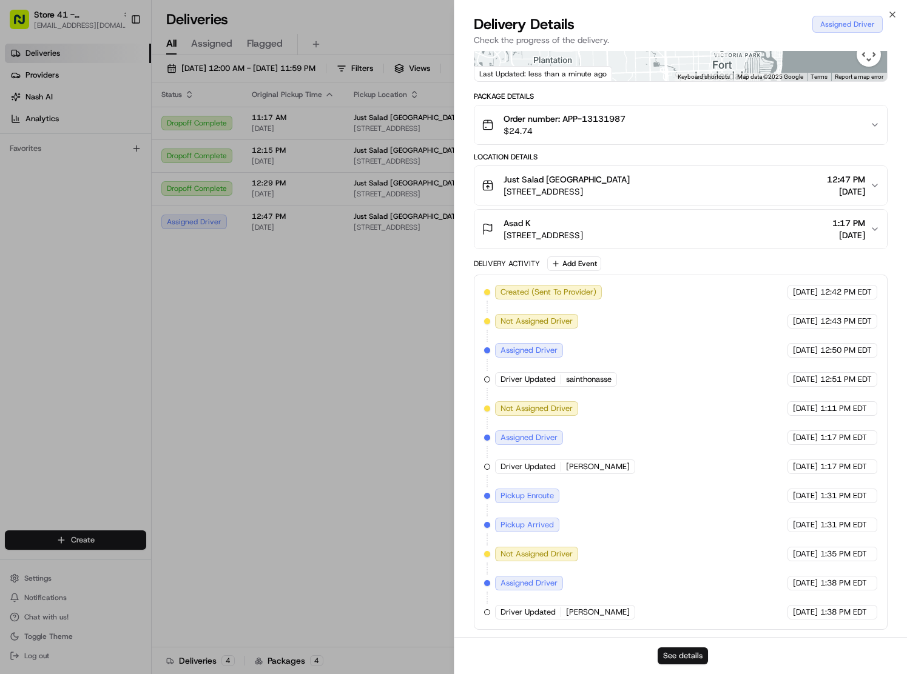
click at [672, 657] on button "See details" at bounding box center [682, 656] width 50 height 17
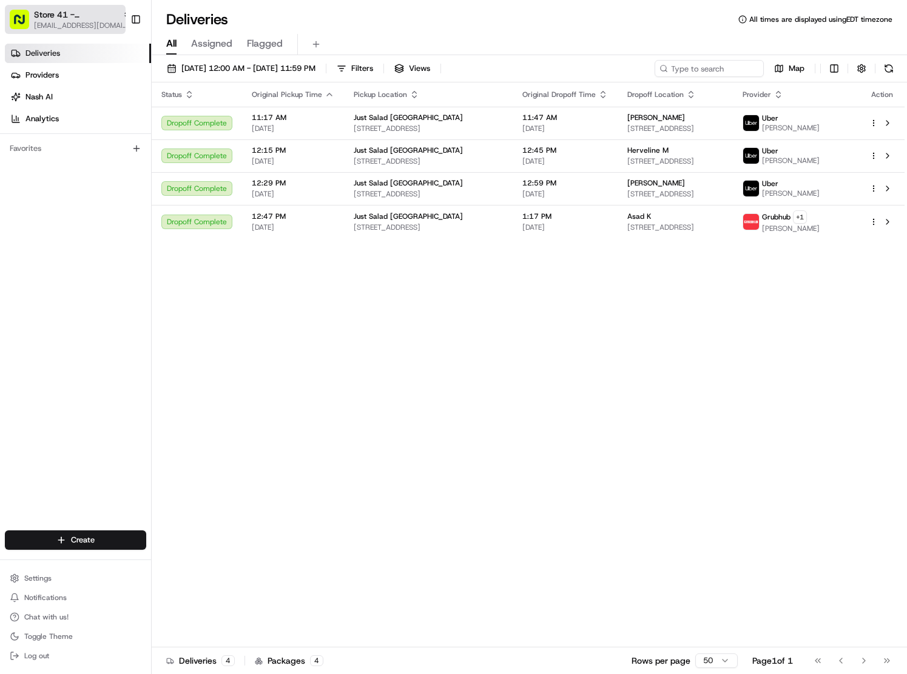
click at [82, 16] on span "Store 41 - [GEOGRAPHIC_DATA] (Just Salad)" at bounding box center [76, 14] width 84 height 12
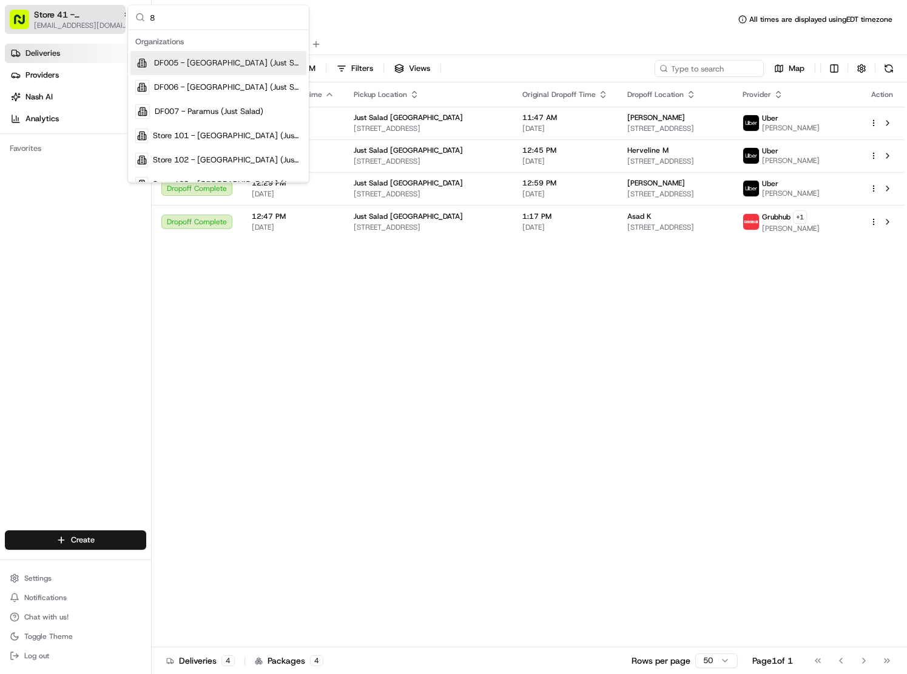
type input "87"
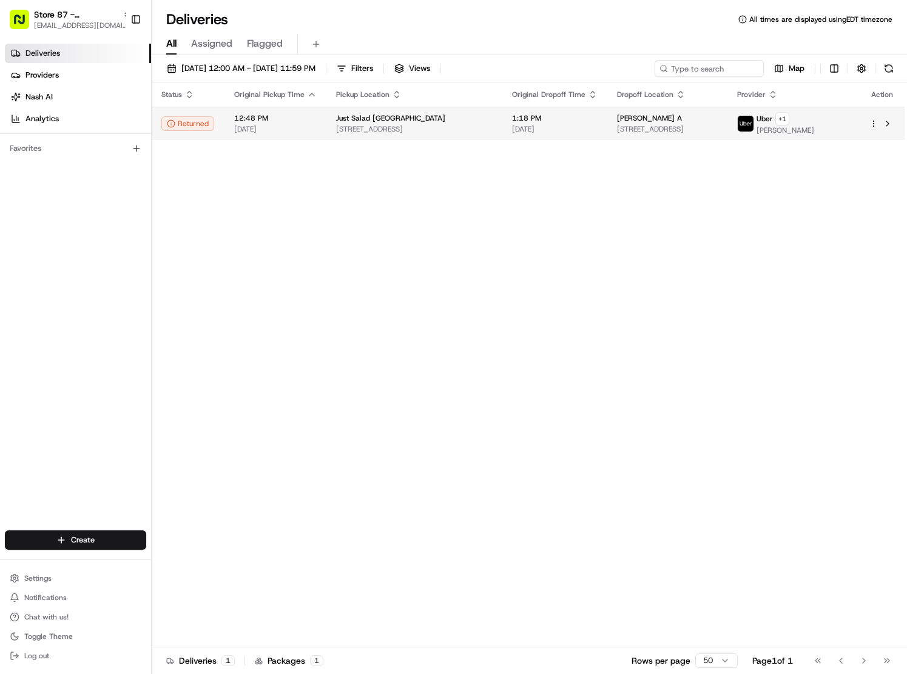
click at [676, 116] on div "[PERSON_NAME] A" at bounding box center [667, 118] width 101 height 10
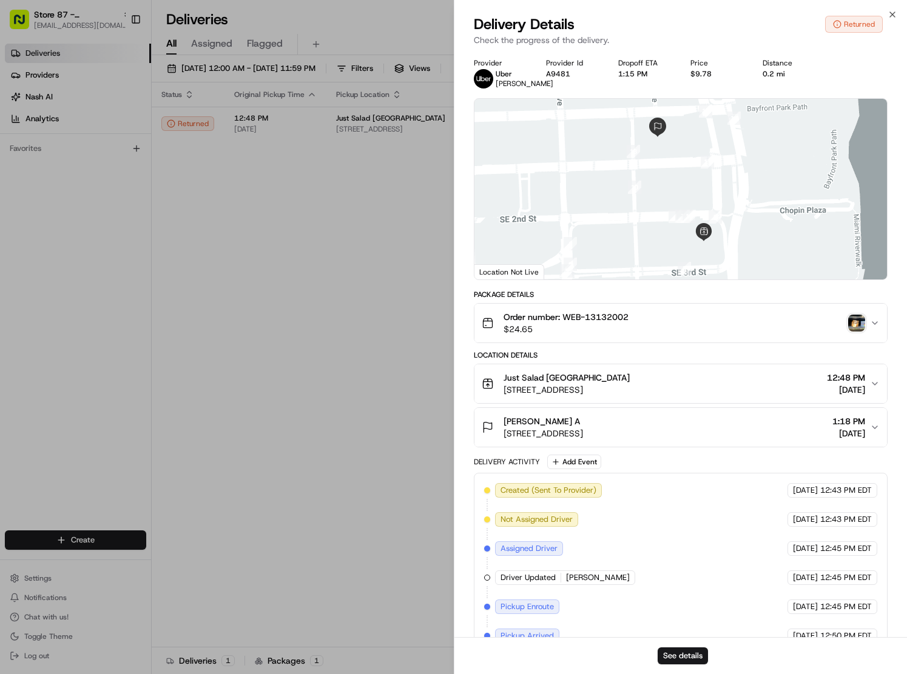
scroll to position [173, 0]
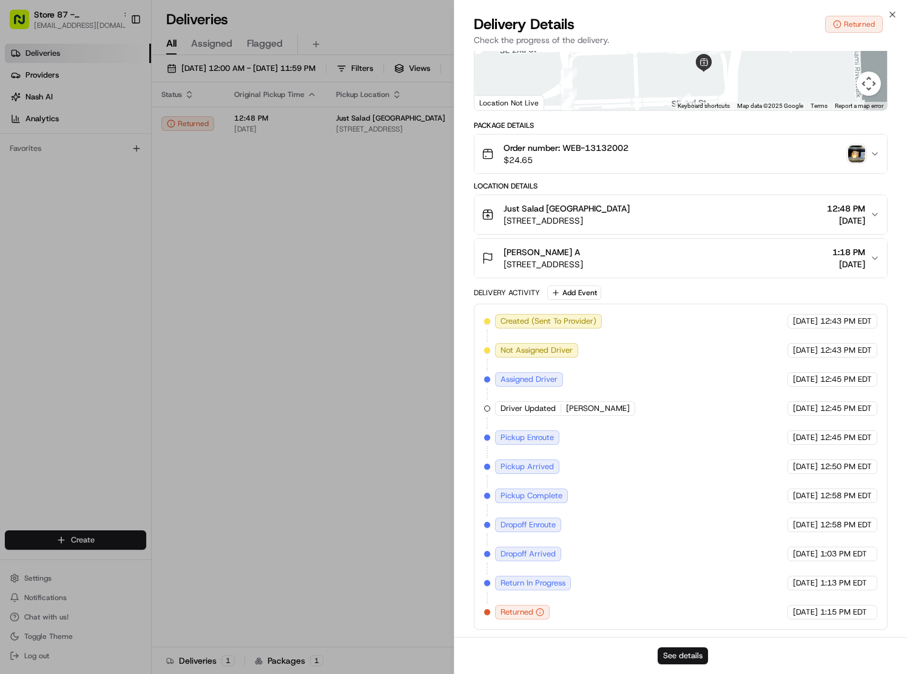
click at [700, 657] on button "See details" at bounding box center [682, 656] width 50 height 17
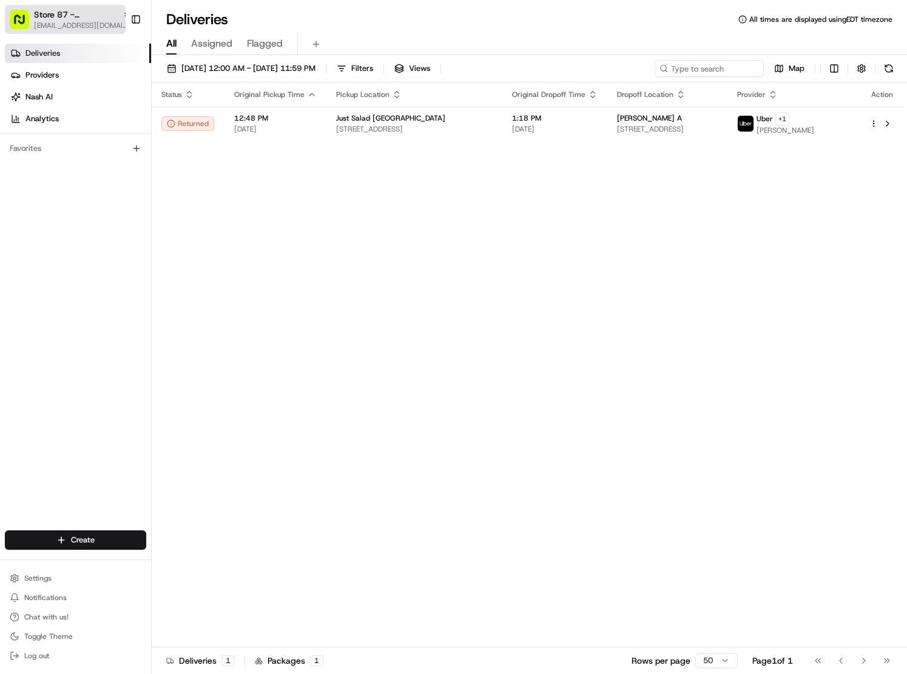
click at [62, 15] on span "Store 87 - [GEOGRAPHIC_DATA] (Just Salad)" at bounding box center [76, 14] width 84 height 12
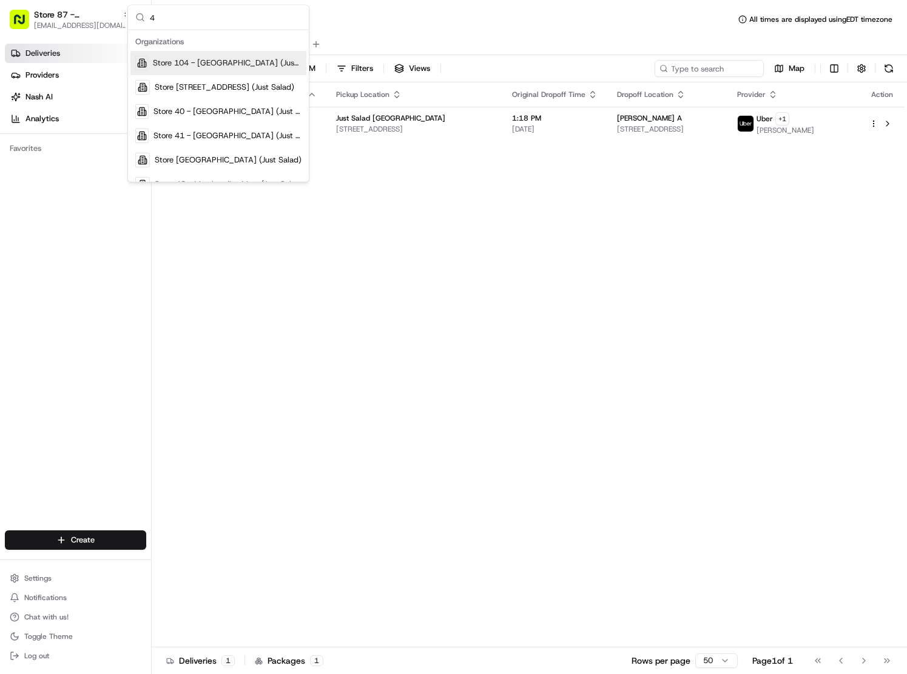
type input "41"
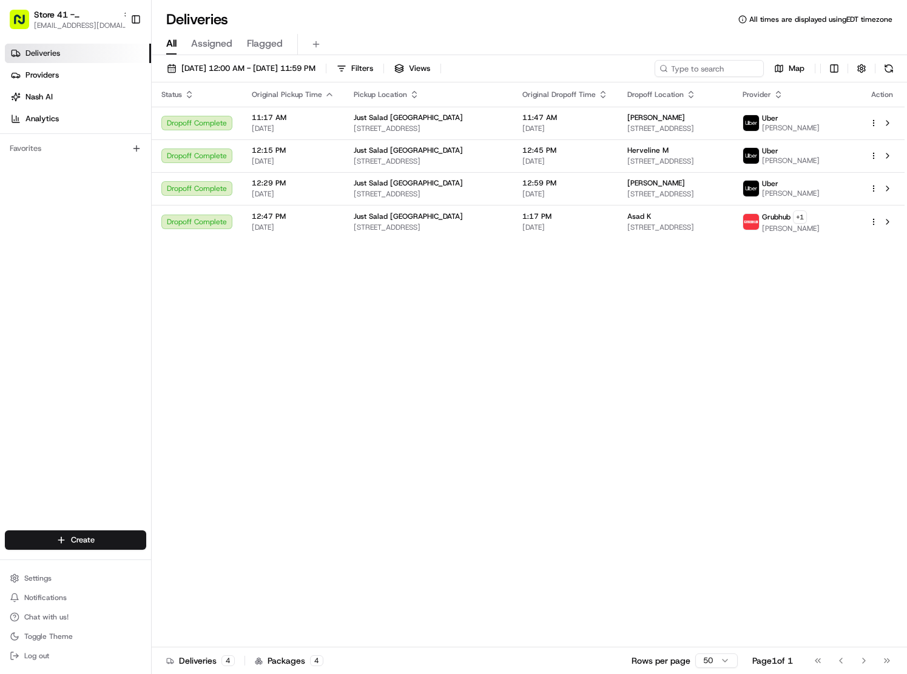
click at [420, 298] on div "Status Original Pickup Time Pickup Location Original Dropoff Time Dropoff Locat…" at bounding box center [528, 364] width 753 height 565
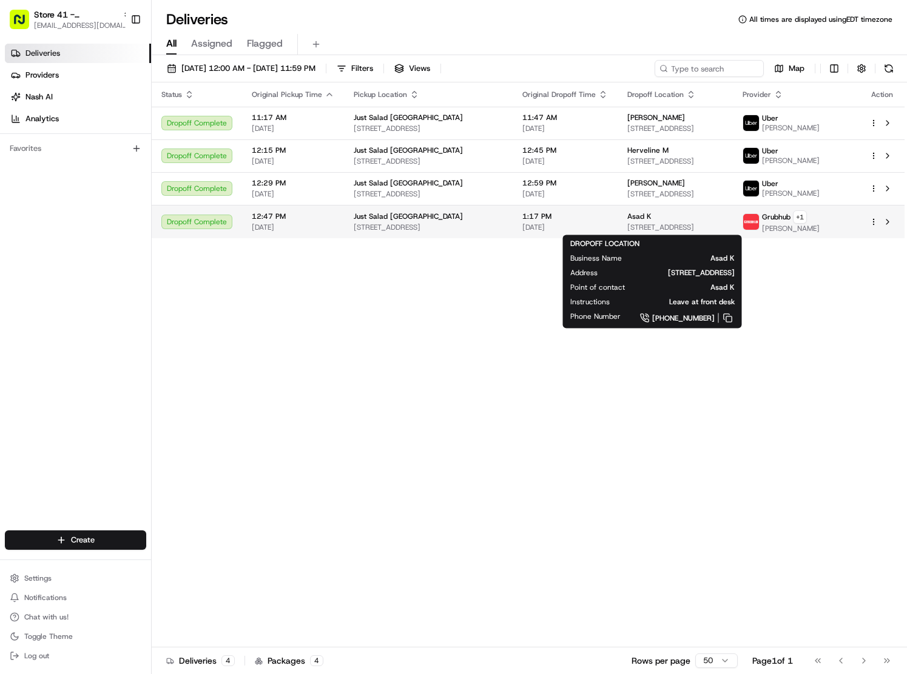
click at [643, 224] on span "[STREET_ADDRESS]" at bounding box center [675, 228] width 96 height 10
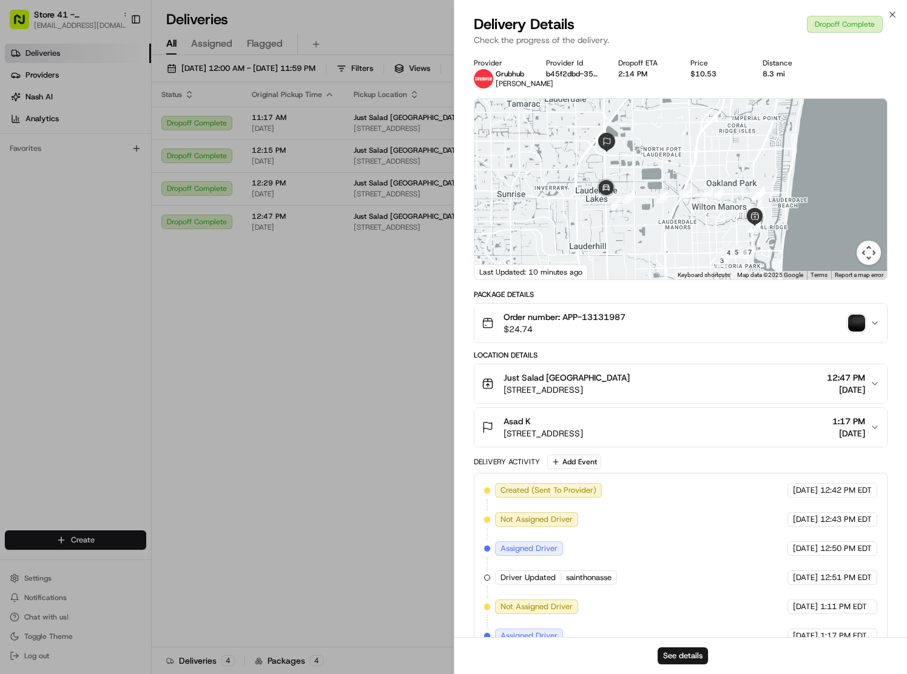
click at [856, 325] on img "button" at bounding box center [856, 323] width 17 height 17
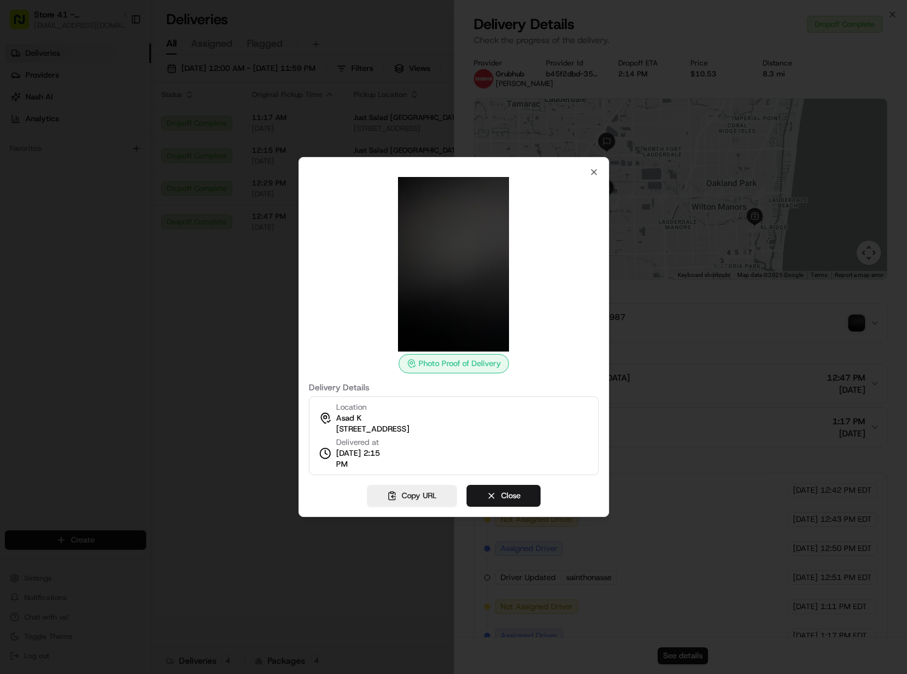
click at [226, 321] on div at bounding box center [453, 337] width 907 height 674
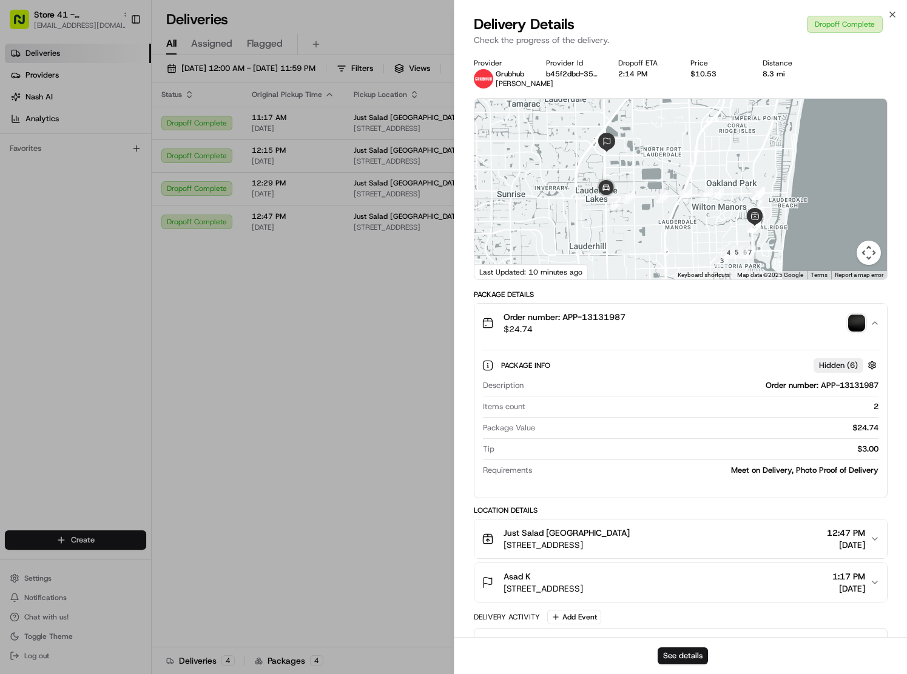
scroll to position [534, 0]
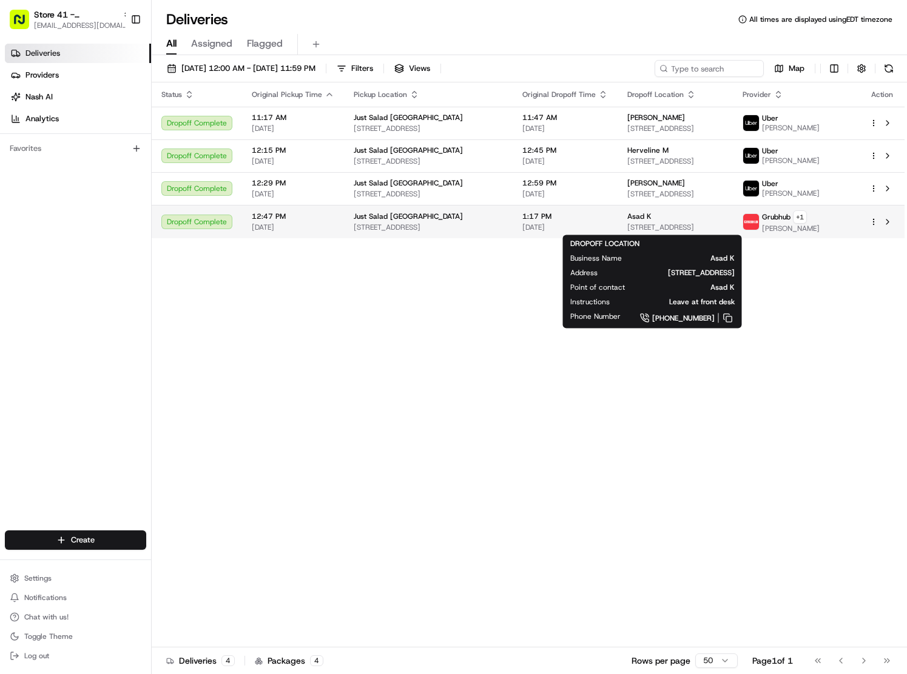
click at [666, 223] on span "[STREET_ADDRESS]" at bounding box center [675, 228] width 96 height 10
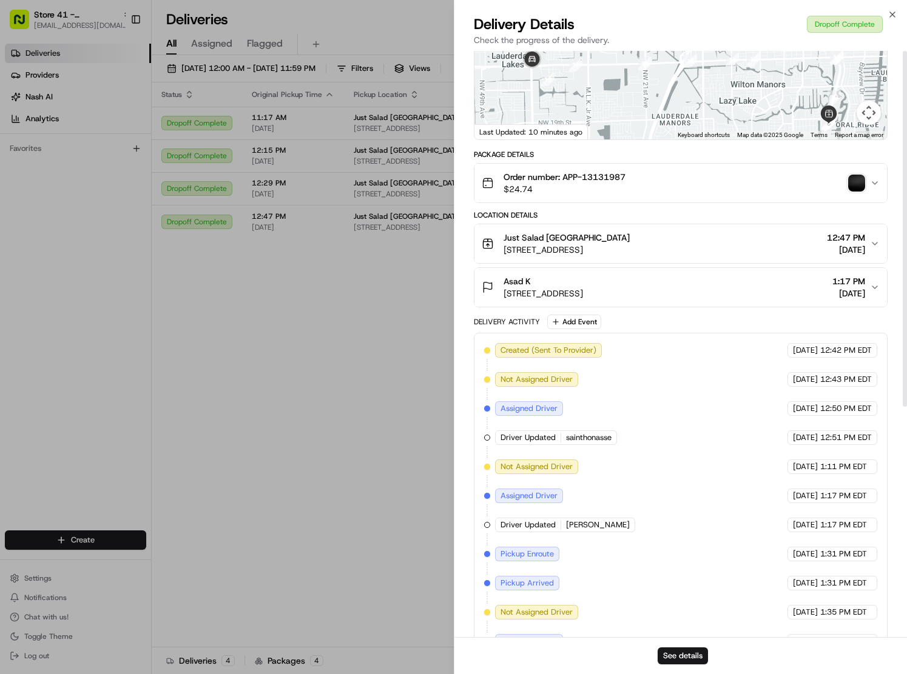
scroll to position [0, 0]
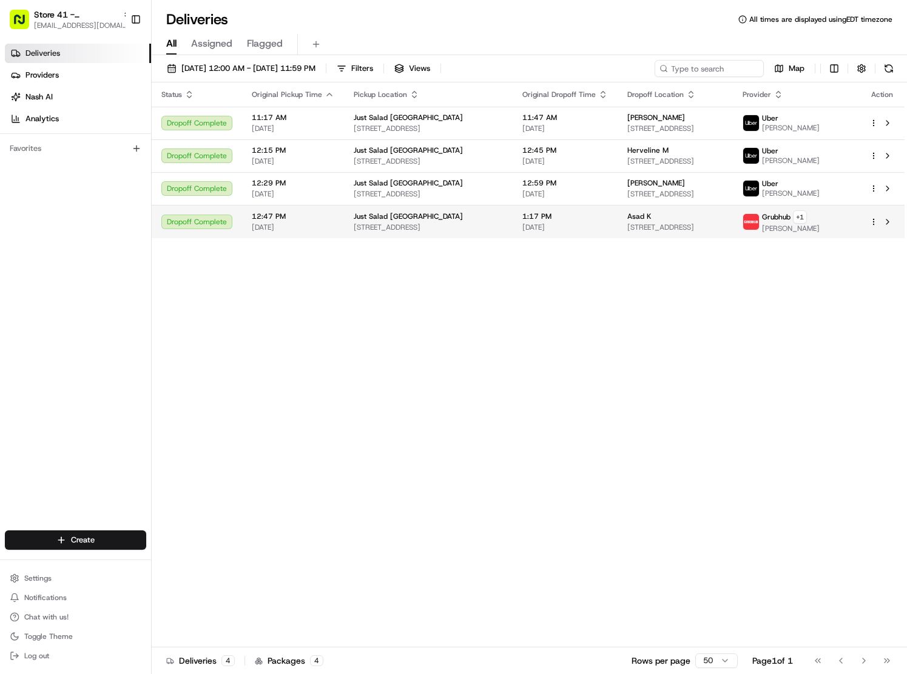
click at [723, 226] on span "[STREET_ADDRESS]" at bounding box center [675, 228] width 96 height 10
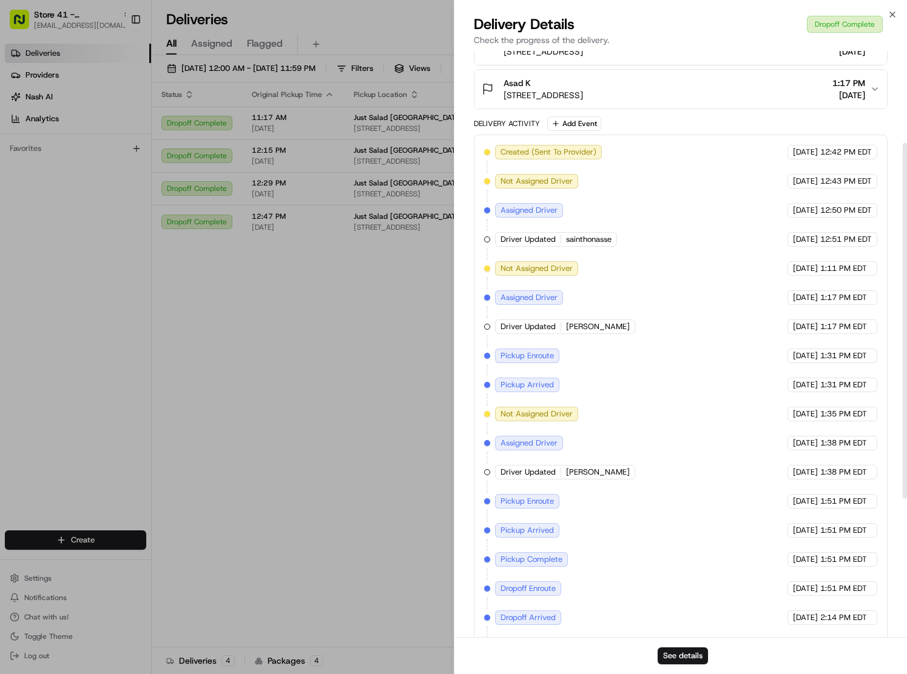
scroll to position [379, 0]
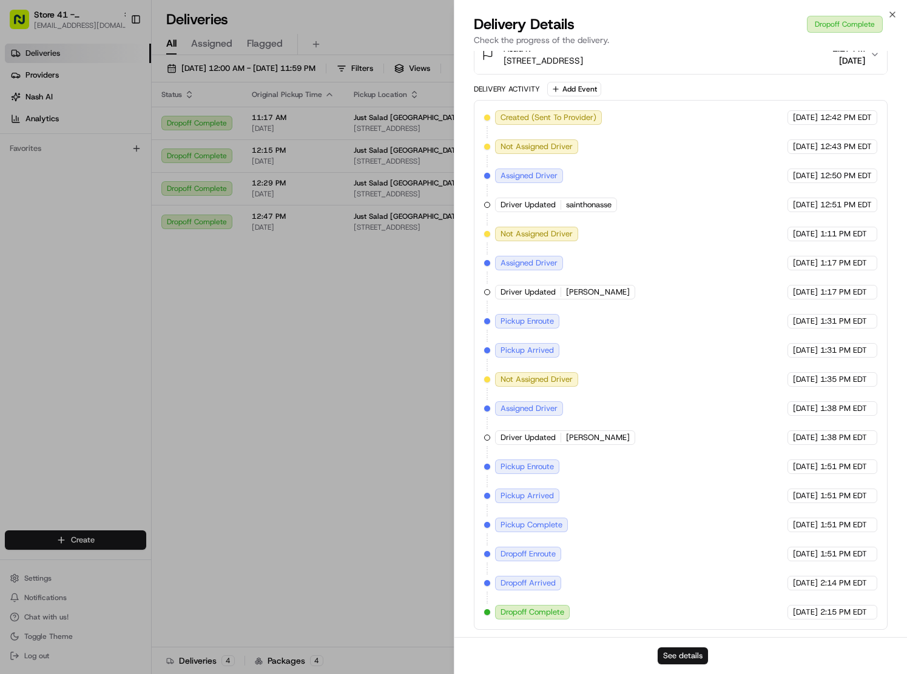
click at [682, 657] on button "See details" at bounding box center [682, 656] width 50 height 17
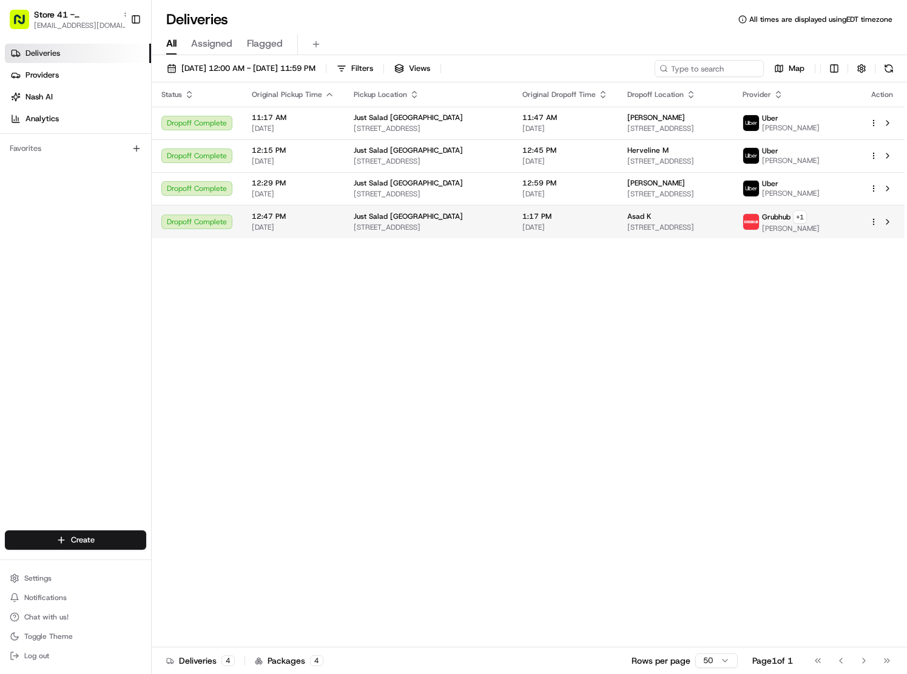
click at [675, 227] on span "[STREET_ADDRESS]" at bounding box center [675, 228] width 96 height 10
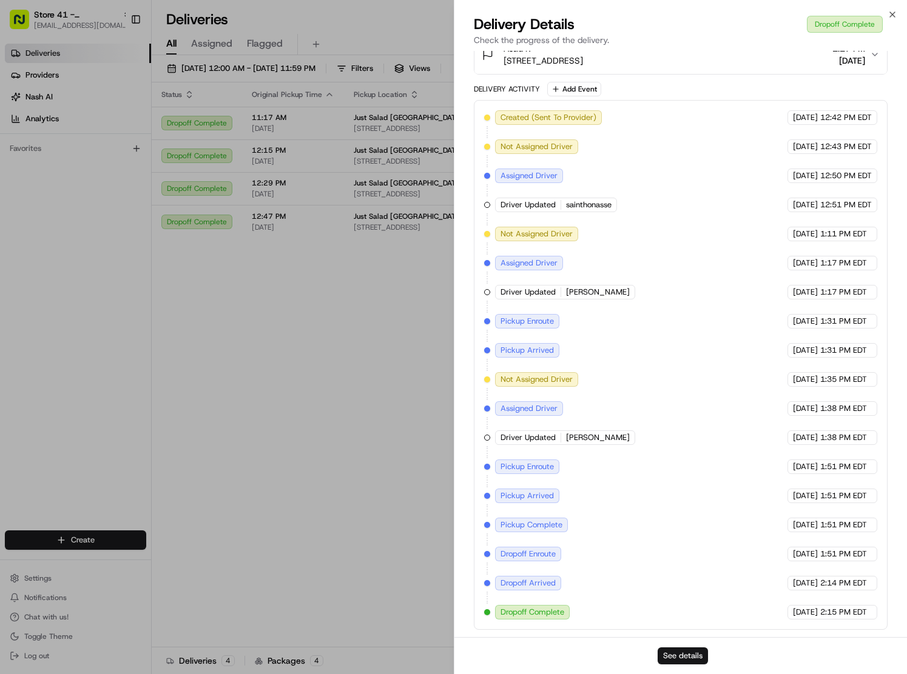
click at [682, 654] on button "See details" at bounding box center [682, 656] width 50 height 17
